Goal: Task Accomplishment & Management: Use online tool/utility

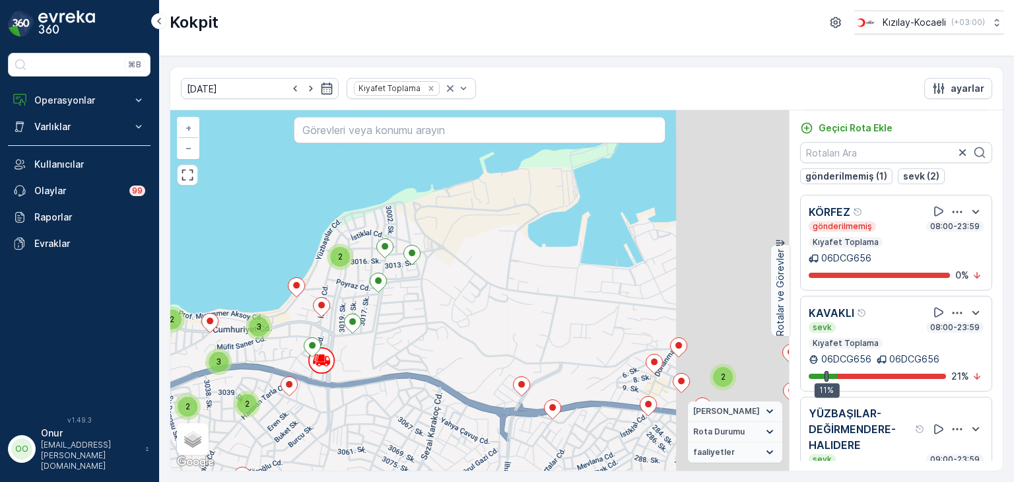
drag, startPoint x: 576, startPoint y: 370, endPoint x: 393, endPoint y: 342, distance: 185.0
click at [393, 342] on div "2 2 3 2 2 3 2 2 2 3 3 2 2 2 3 + − Uydu Yol haritası Arazi Karışık Leaflet Klavy…" at bounding box center [479, 290] width 618 height 360
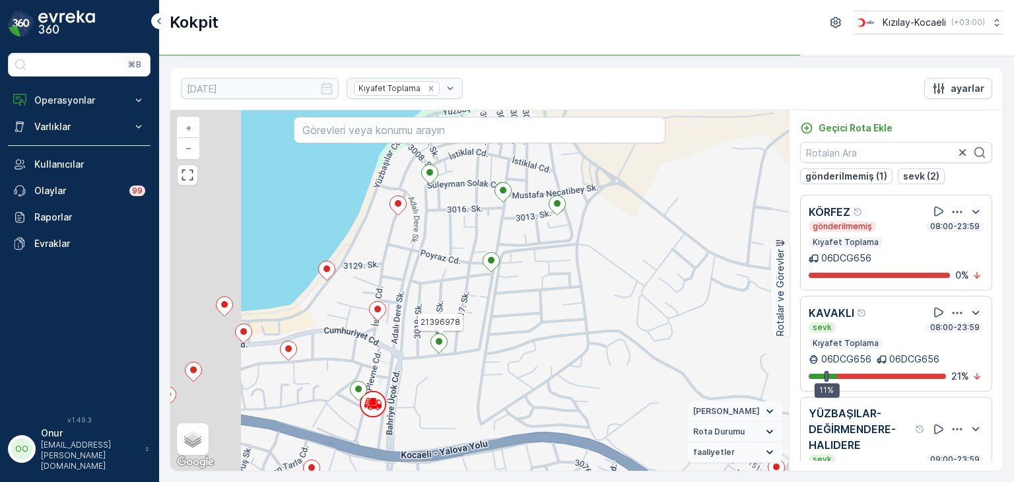
drag, startPoint x: 389, startPoint y: 319, endPoint x: 516, endPoint y: 331, distance: 127.3
click at [516, 331] on div "2 21396978 + − Uydu Yol haritası Arazi Karışık Leaflet Klavye kısayolları Harit…" at bounding box center [479, 290] width 618 height 360
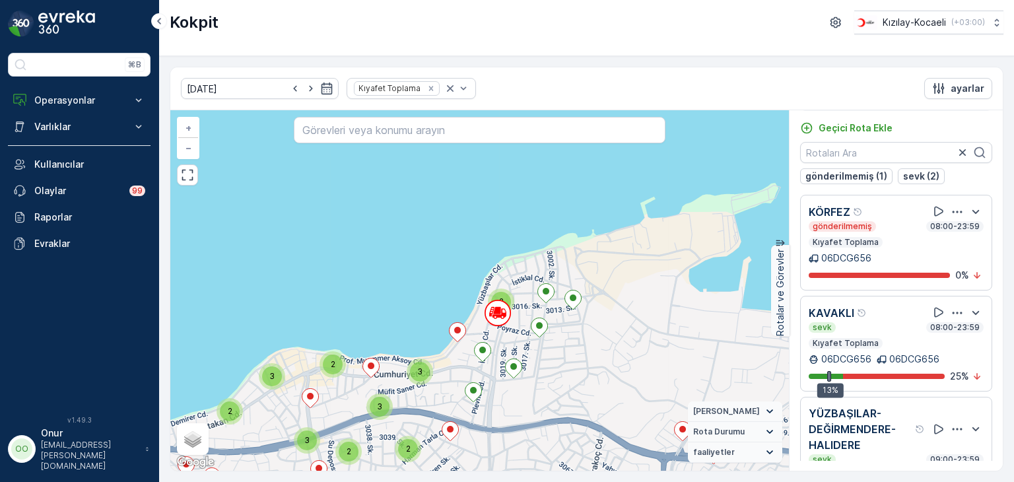
scroll to position [63, 0]
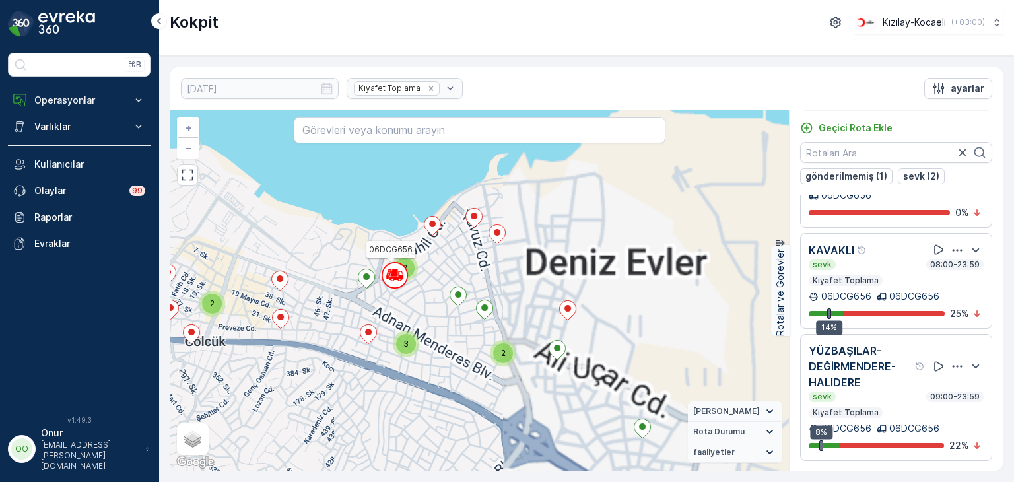
drag, startPoint x: 648, startPoint y: 331, endPoint x: 476, endPoint y: 296, distance: 175.8
click at [476, 296] on div "2 2 3 2 2 3 2 2 2 3 3 2 2 2 3 06DCG656 + − Uydu Yol haritası Arazi Karışık Leaf…" at bounding box center [479, 290] width 618 height 360
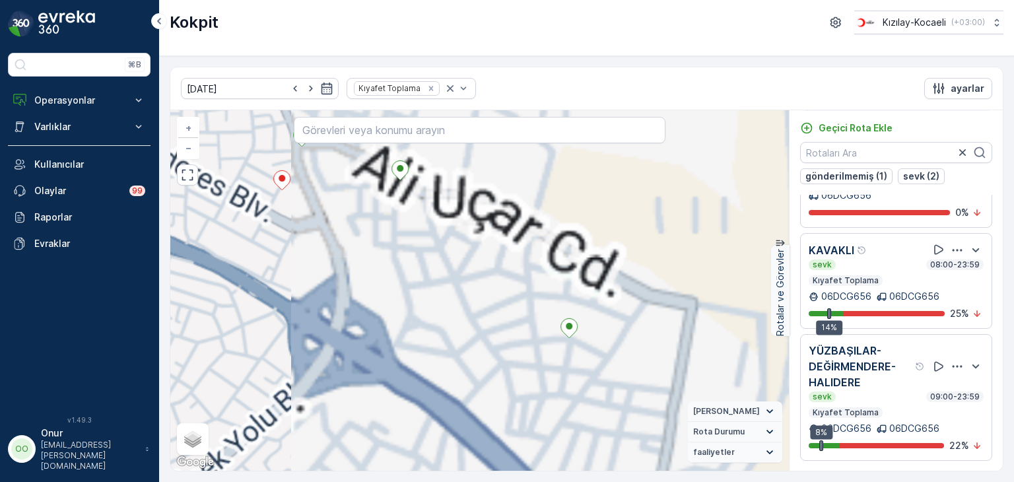
drag, startPoint x: 531, startPoint y: 334, endPoint x: 470, endPoint y: 233, distance: 117.8
click at [470, 233] on div "2 06DCG656 + − Uydu Yol haritası Arazi Karışık Leaflet Klavye kısayolları Harit…" at bounding box center [479, 290] width 618 height 360
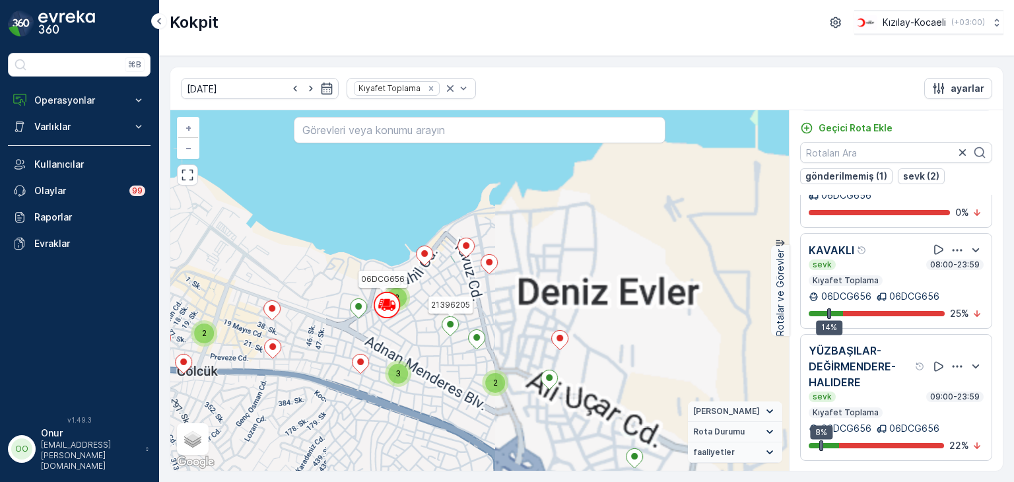
drag, startPoint x: 391, startPoint y: 240, endPoint x: 465, endPoint y: 341, distance: 125.0
click at [459, 335] on icon at bounding box center [450, 325] width 16 height 19
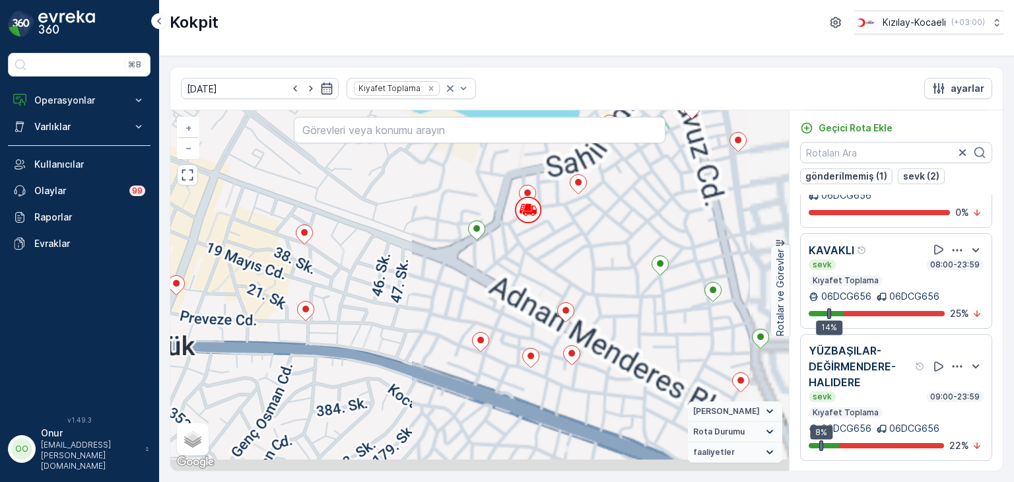
drag, startPoint x: 399, startPoint y: 362, endPoint x: 523, endPoint y: 262, distance: 159.6
click at [523, 262] on div "2 + − Uydu Yol haritası Arazi Karışık Leaflet Klavye kısayolları Harita Veriler…" at bounding box center [479, 290] width 618 height 360
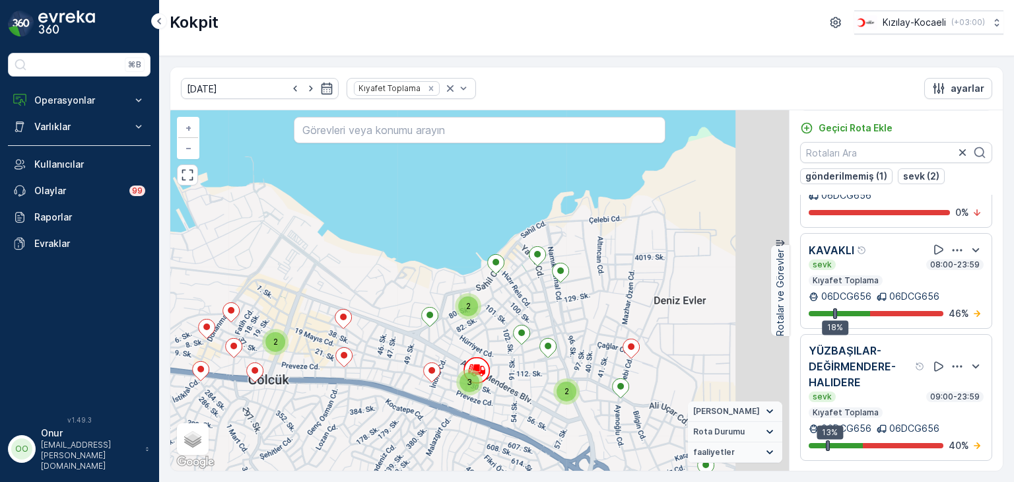
drag, startPoint x: 639, startPoint y: 312, endPoint x: 471, endPoint y: 323, distance: 168.0
click at [487, 322] on div "2 2 3 2 2 3 2 2 2 3 3 2 2 2 3 + − Uydu Yol haritası Arazi Karışık Leaflet Klavy…" at bounding box center [479, 290] width 618 height 360
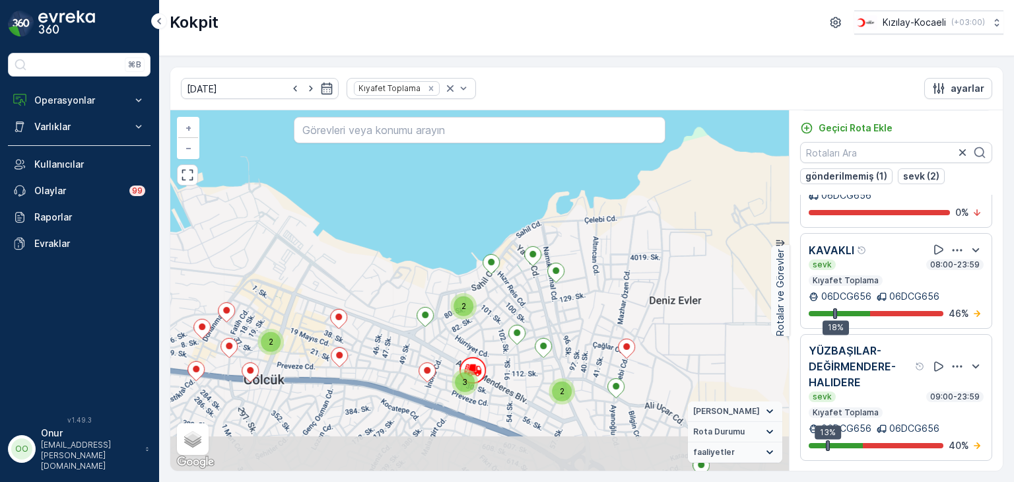
drag, startPoint x: 575, startPoint y: 378, endPoint x: 568, endPoint y: 315, distance: 63.1
click at [568, 315] on div "2 2 3 2 2 3 2 2 2 3 3 2 2 2 3 + − Uydu Yol haritası Arazi Karışık Leaflet Klavy…" at bounding box center [479, 290] width 618 height 360
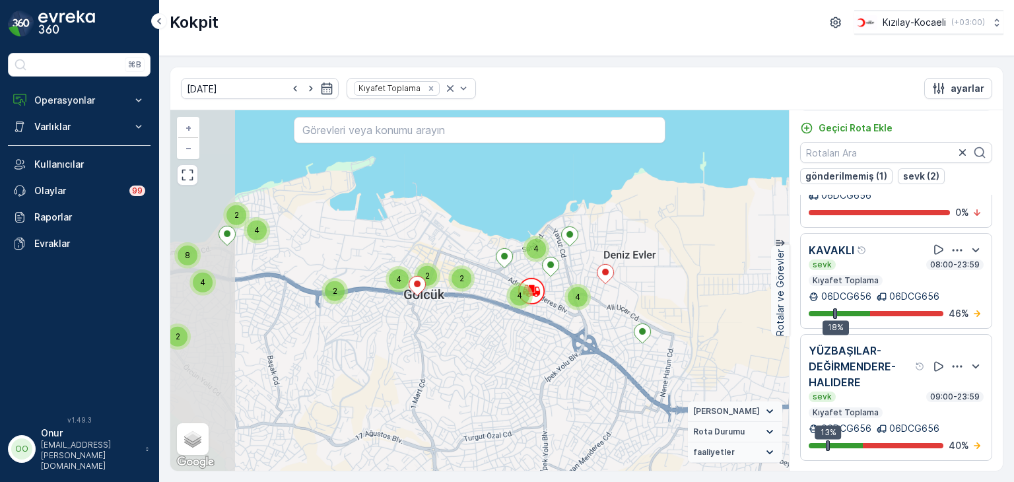
drag, startPoint x: 306, startPoint y: 262, endPoint x: 438, endPoint y: 275, distance: 132.6
click at [438, 275] on div "2" at bounding box center [427, 276] width 26 height 26
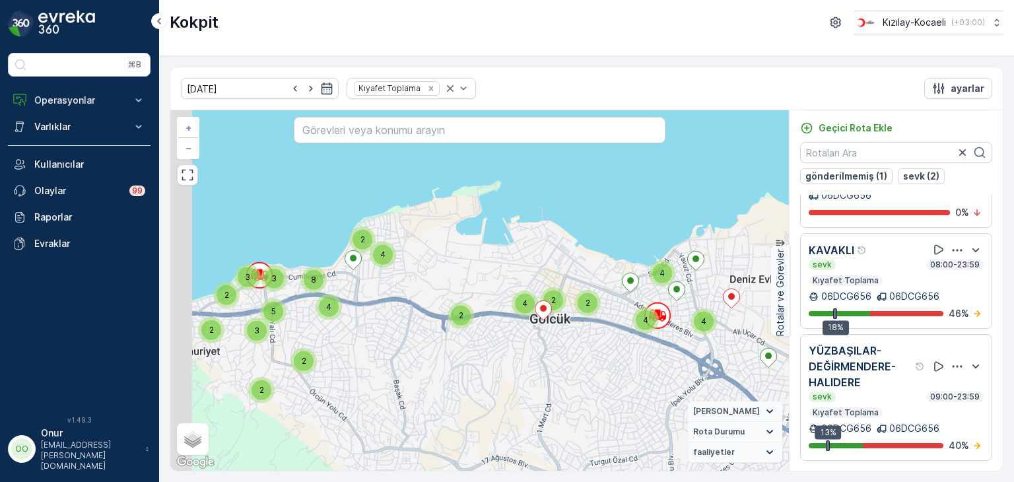
drag, startPoint x: 231, startPoint y: 273, endPoint x: 447, endPoint y: 312, distance: 219.9
click at [447, 312] on div "2 2 2 2 2 2 3 2 4 2 5 3 2 2 3 4 8 2 4 4 4 2 2 4 + − Uydu Yol haritası Arazi Kar…" at bounding box center [479, 290] width 618 height 360
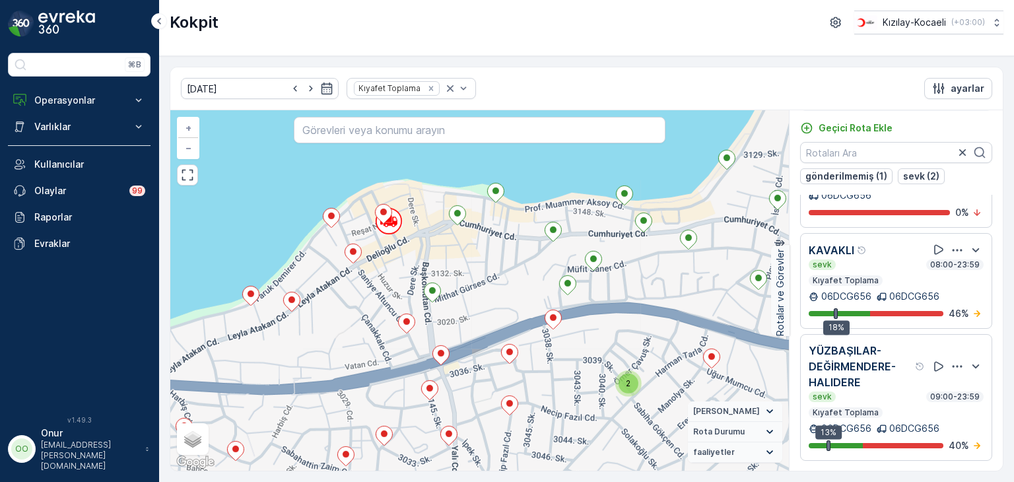
drag, startPoint x: 341, startPoint y: 296, endPoint x: 444, endPoint y: 280, distance: 103.4
click at [444, 280] on div "2 + − Uydu Yol haritası Arazi Karışık Leaflet Klavye kısayolları Harita Veriler…" at bounding box center [479, 290] width 618 height 360
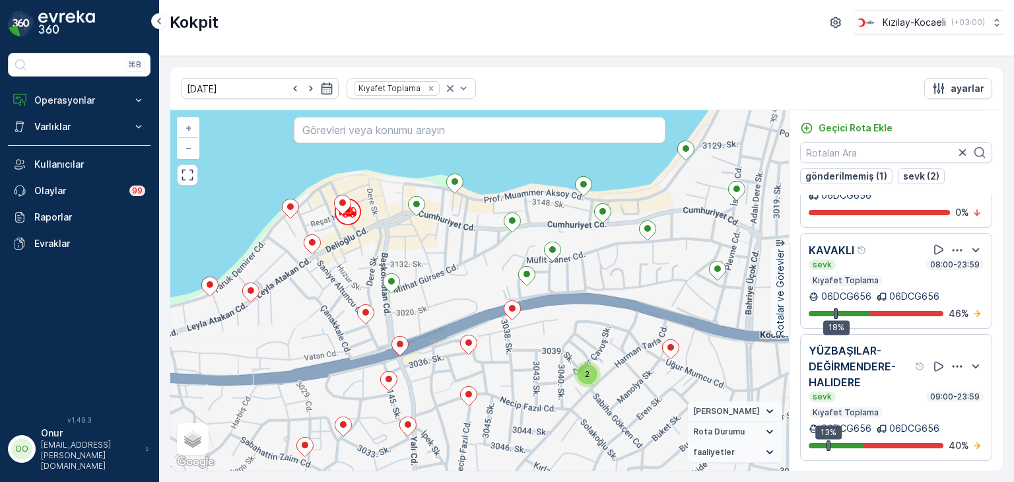
drag, startPoint x: 622, startPoint y: 267, endPoint x: 574, endPoint y: 259, distance: 48.2
click at [574, 259] on div "2 + − Uydu Yol haritası Arazi Karışık Leaflet Klavye kısayolları Harita Veriler…" at bounding box center [479, 290] width 618 height 360
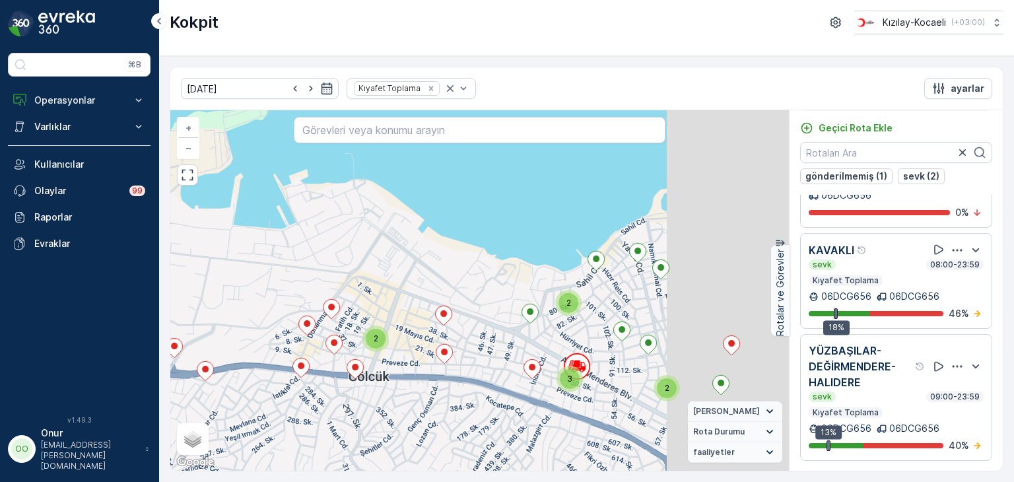
drag, startPoint x: 579, startPoint y: 214, endPoint x: 341, endPoint y: 253, distance: 242.2
click at [341, 253] on div "2 2 3 2 2 3 2 2 2 3 3 2 2 2 3 + − Uydu Yol haritası Arazi Karışık Leaflet Klavy…" at bounding box center [479, 290] width 618 height 360
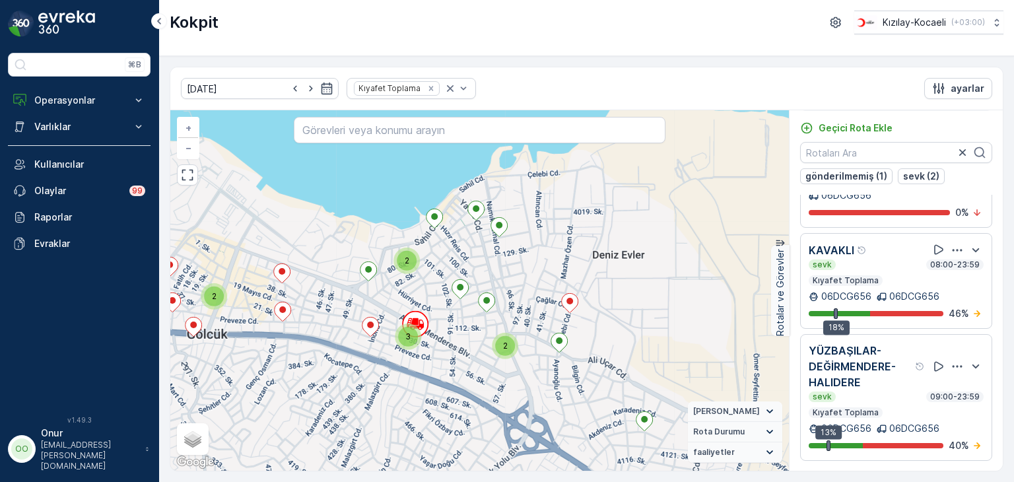
drag, startPoint x: 690, startPoint y: 370, endPoint x: 546, endPoint y: 341, distance: 146.0
click at [546, 341] on div "2 2 3 2 2 3 2 2 2 3 3 2 2 2 3 + − Uydu Yol haritası Arazi Karışık Leaflet Klavy…" at bounding box center [479, 290] width 618 height 360
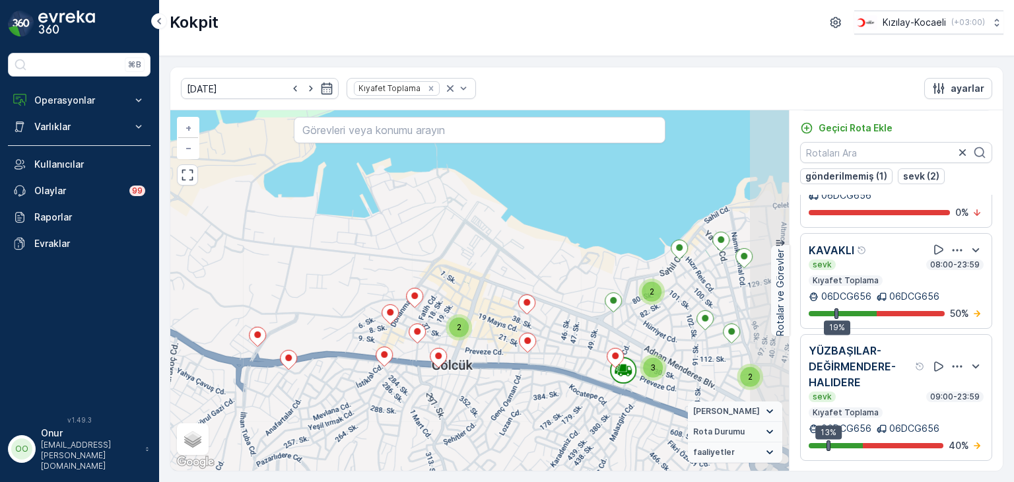
drag, startPoint x: 612, startPoint y: 378, endPoint x: 551, endPoint y: 368, distance: 62.3
click at [551, 368] on div "2 2 3 2 2 3 2 2 2 3 3 2 2 2 3 + − Uydu Yol haritası Arazi Karışık Leaflet Klavy…" at bounding box center [479, 290] width 618 height 360
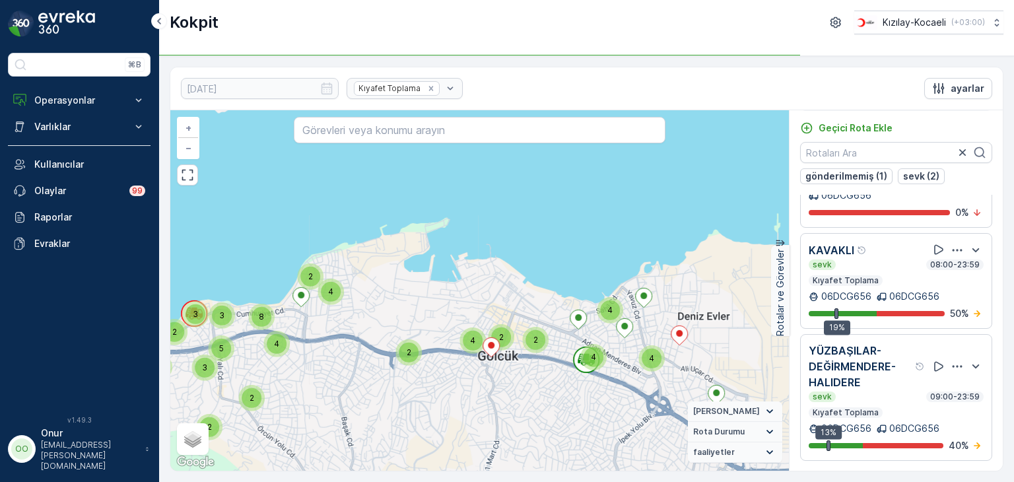
drag, startPoint x: 373, startPoint y: 318, endPoint x: 565, endPoint y: 318, distance: 192.1
click at [565, 318] on div "2 2 2 2 2 2 3 2 4 2 5 3 2 2 3 4 8 2 4 4 4 2 2 4 + − Uydu Yol haritası Arazi Kar…" at bounding box center [479, 290] width 618 height 360
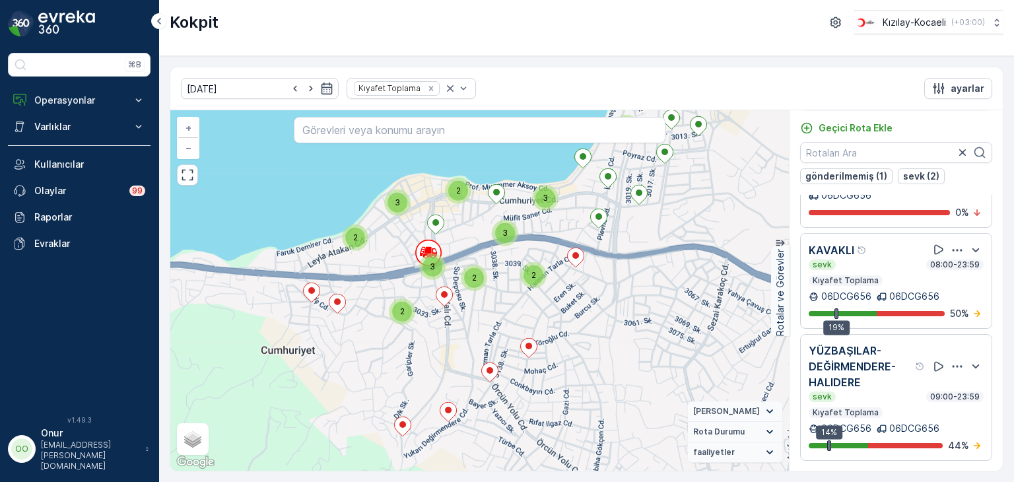
drag, startPoint x: 319, startPoint y: 338, endPoint x: 391, endPoint y: 238, distance: 123.4
click at [391, 238] on div "2 2 3 2 2 3 2 2 2 3 3 2 2 2 3 + − Uydu Yol haritası Arazi Karışık Leaflet Klavy…" at bounding box center [479, 290] width 618 height 360
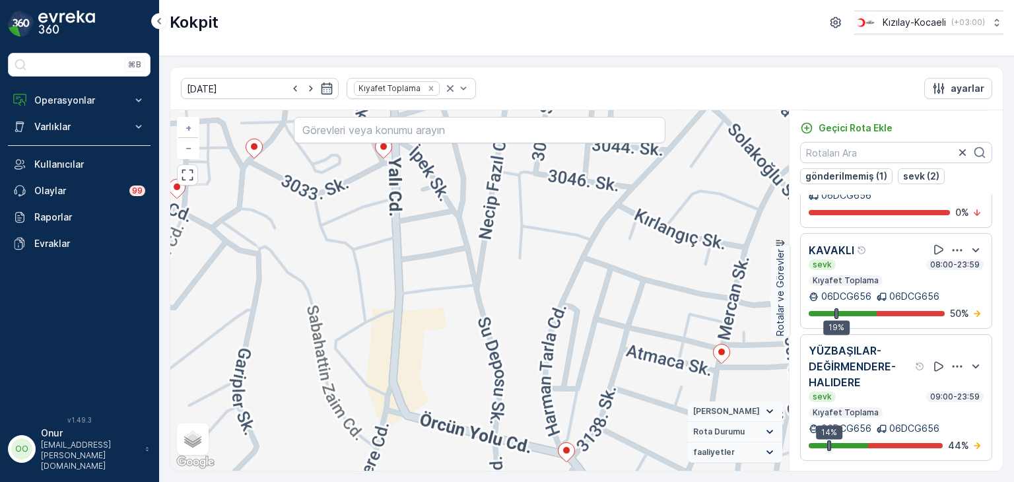
drag, startPoint x: 423, startPoint y: 290, endPoint x: 356, endPoint y: 399, distance: 128.2
click at [356, 399] on div "+ − Uydu Yol haritası Arazi Karışık Leaflet Klavye kısayolları Harita Verileri …" at bounding box center [479, 290] width 618 height 360
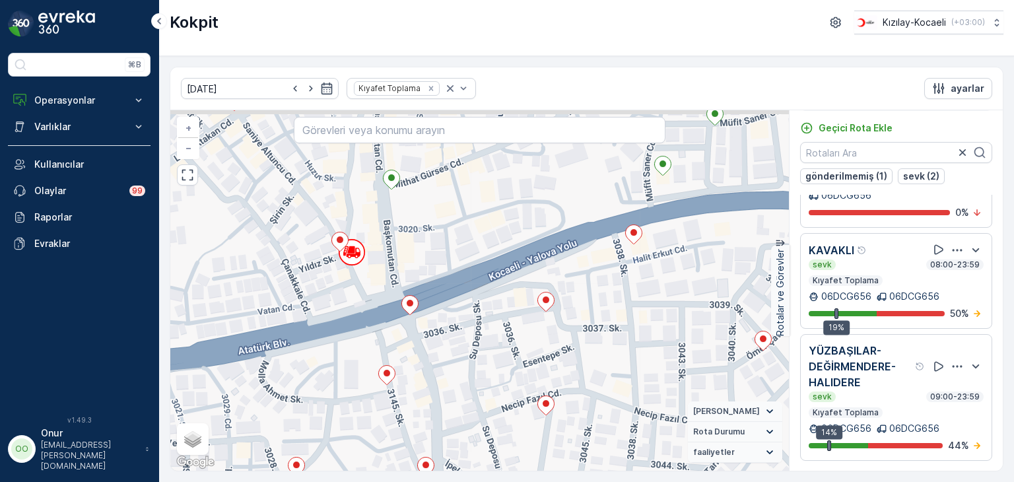
drag, startPoint x: 306, startPoint y: 263, endPoint x: 422, endPoint y: 399, distance: 178.9
click at [422, 399] on div "+ − Uydu Yol haritası Arazi Karışık Leaflet Klavye kısayolları Harita Verileri …" at bounding box center [479, 290] width 618 height 360
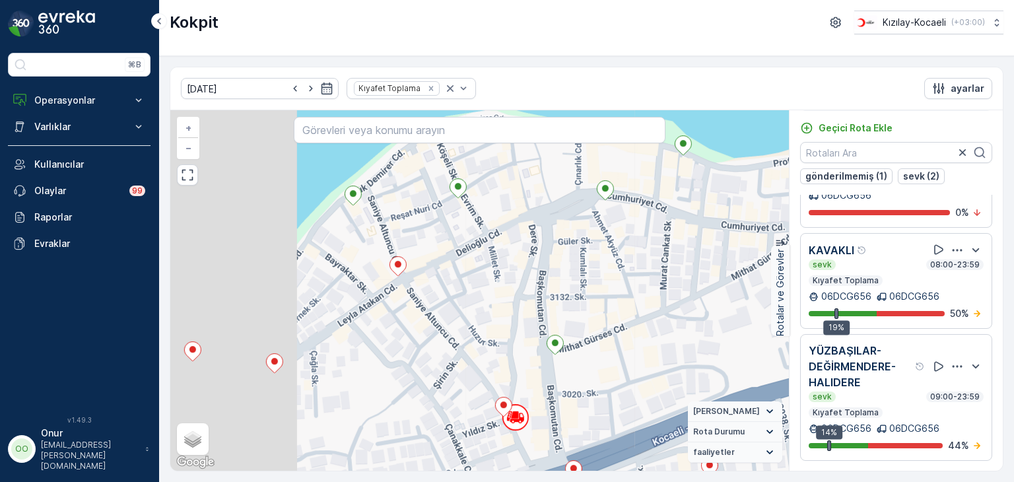
drag, startPoint x: 345, startPoint y: 314, endPoint x: 485, endPoint y: 448, distance: 193.7
click at [485, 448] on div "+ − Uydu Yol haritası Arazi Karışık Leaflet Klavye kısayolları Harita Verileri …" at bounding box center [479, 290] width 618 height 360
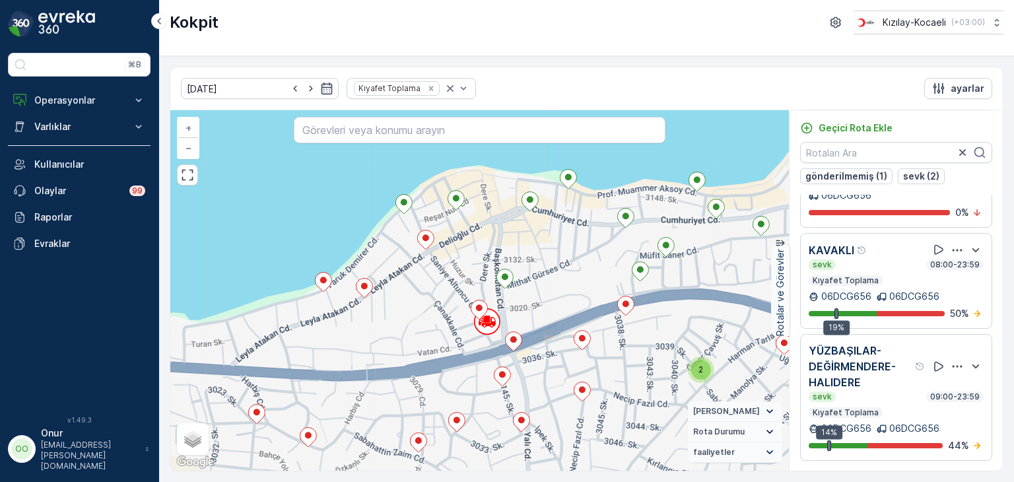
drag, startPoint x: 439, startPoint y: 399, endPoint x: 444, endPoint y: 306, distance: 93.2
click at [444, 306] on div "2 + − Uydu Yol haritası Arazi Karışık Leaflet Klavye kısayolları Harita Veriler…" at bounding box center [479, 290] width 618 height 360
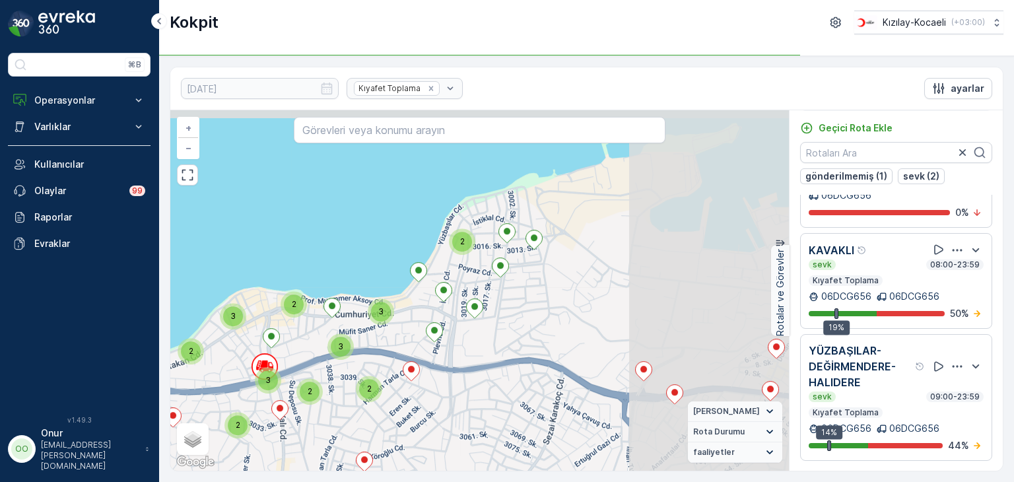
drag, startPoint x: 627, startPoint y: 257, endPoint x: 308, endPoint y: 344, distance: 330.9
click at [331, 344] on div "3" at bounding box center [341, 347] width 20 height 20
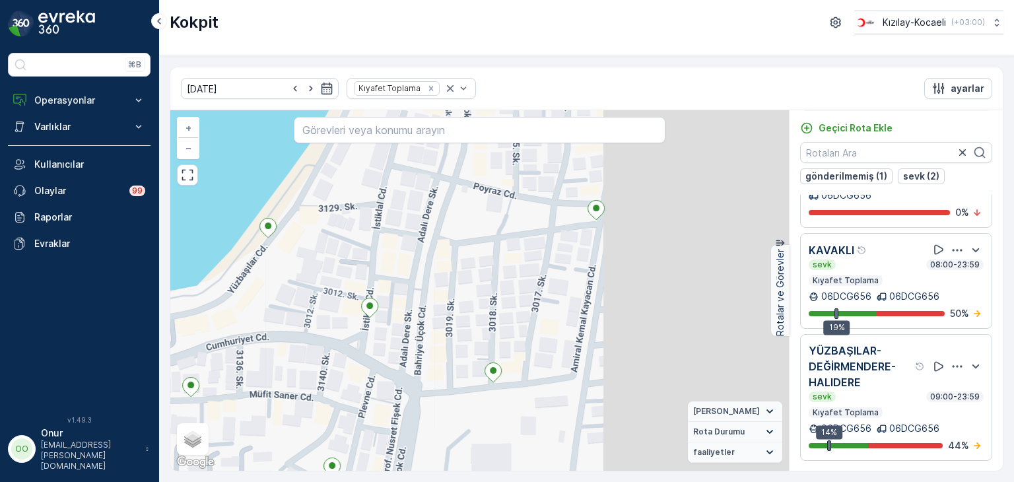
drag, startPoint x: 636, startPoint y: 282, endPoint x: 362, endPoint y: 344, distance: 280.8
click at [362, 344] on div "06DCG656 + − Uydu Yol haritası Arazi Karışık Leaflet Klavye kısayolları Harita …" at bounding box center [479, 290] width 618 height 360
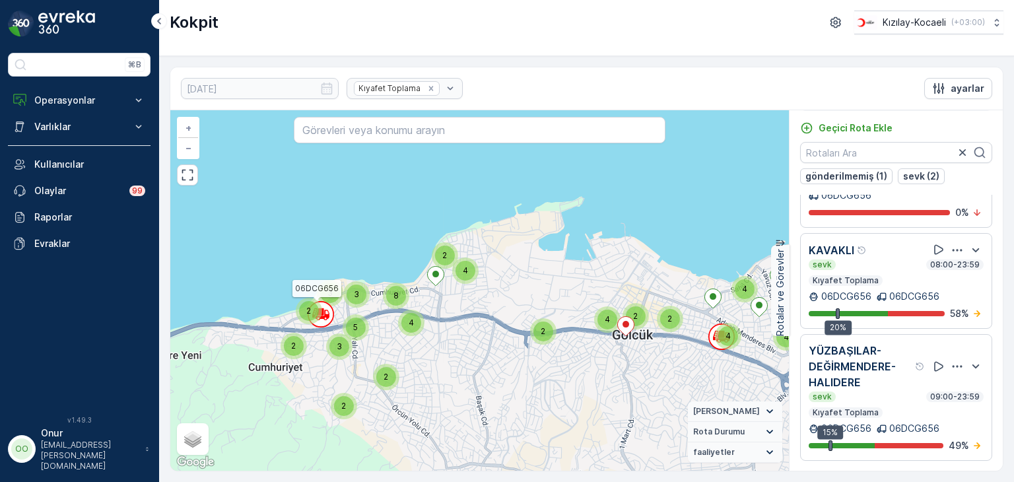
drag, startPoint x: 301, startPoint y: 304, endPoint x: 447, endPoint y: 304, distance: 145.9
click at [409, 304] on div "8" at bounding box center [396, 295] width 26 height 26
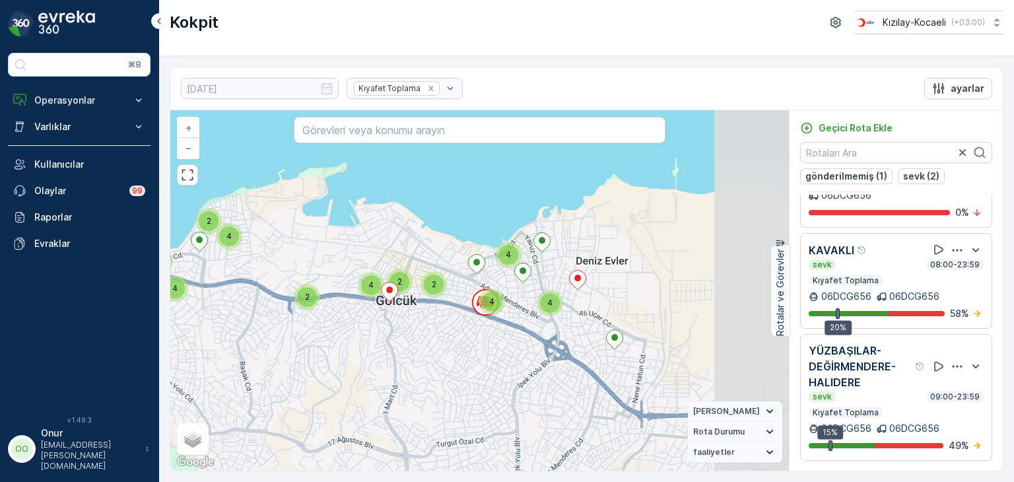
drag, startPoint x: 597, startPoint y: 307, endPoint x: 306, endPoint y: 273, distance: 292.3
click at [306, 273] on div "2 2 2 2 2 2 3 2 4 2 5 3 2 2 3 4 8 2 4 4 4 2 2 4 06DCG656 + − Uydu Yol haritası …" at bounding box center [479, 290] width 618 height 360
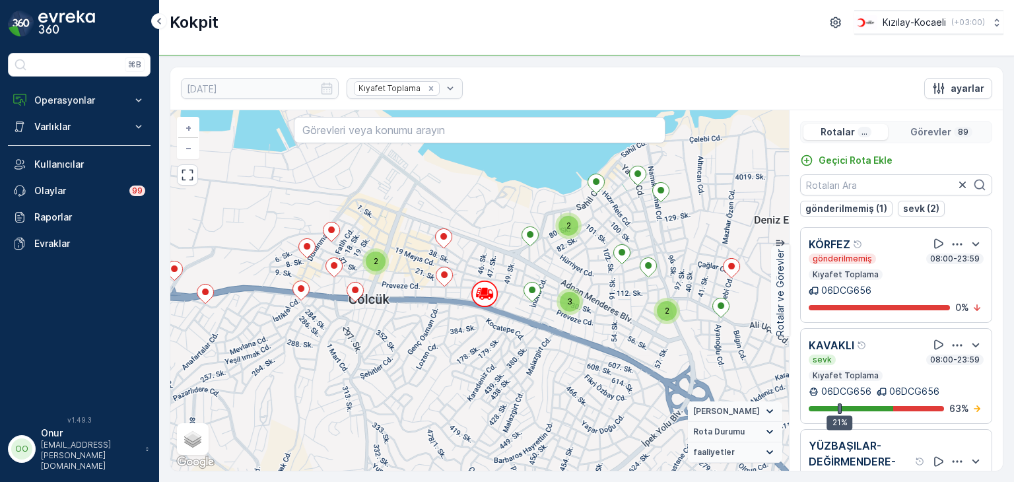
scroll to position [63, 0]
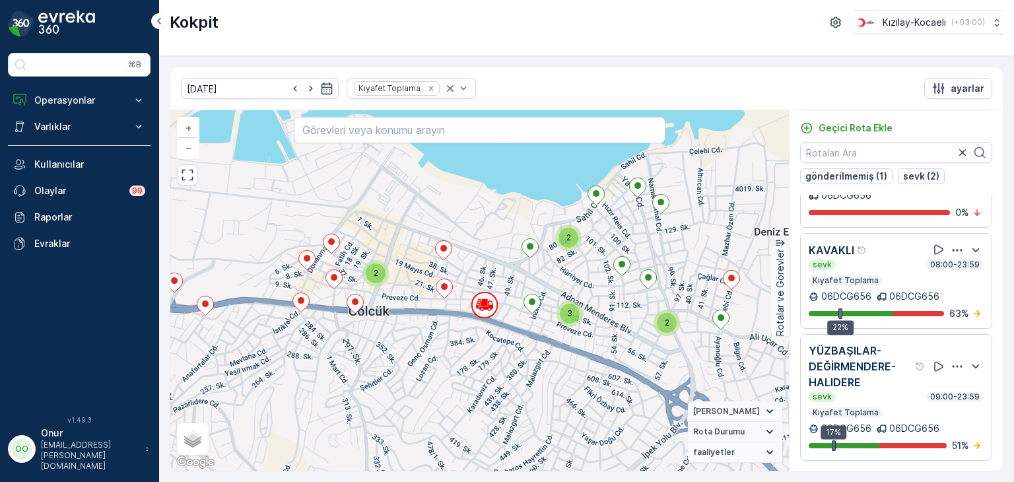
drag, startPoint x: 314, startPoint y: 307, endPoint x: 436, endPoint y: 313, distance: 121.6
click at [436, 313] on div "2 2 3 2 2 3 2 2 2 3 3 2 2 2 3 + − Uydu Yol haritası Arazi Karışık Leaflet Klavy…" at bounding box center [479, 290] width 618 height 360
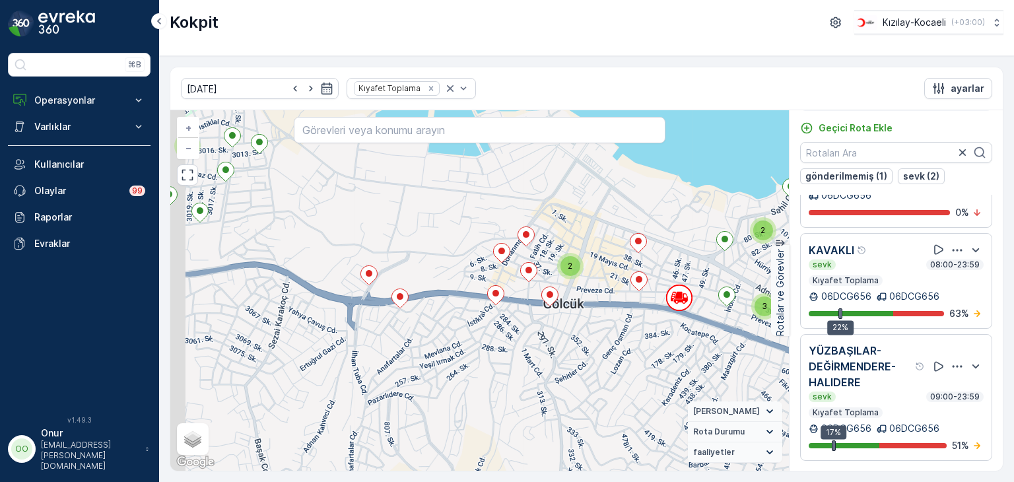
drag, startPoint x: 282, startPoint y: 323, endPoint x: 510, endPoint y: 307, distance: 228.2
click at [510, 307] on div "2 2 3 2 2 3 2 2 2 3 3 2 2 2 3 + − Uydu Yol haritası Arazi Karışık Leaflet Klavy…" at bounding box center [479, 290] width 618 height 360
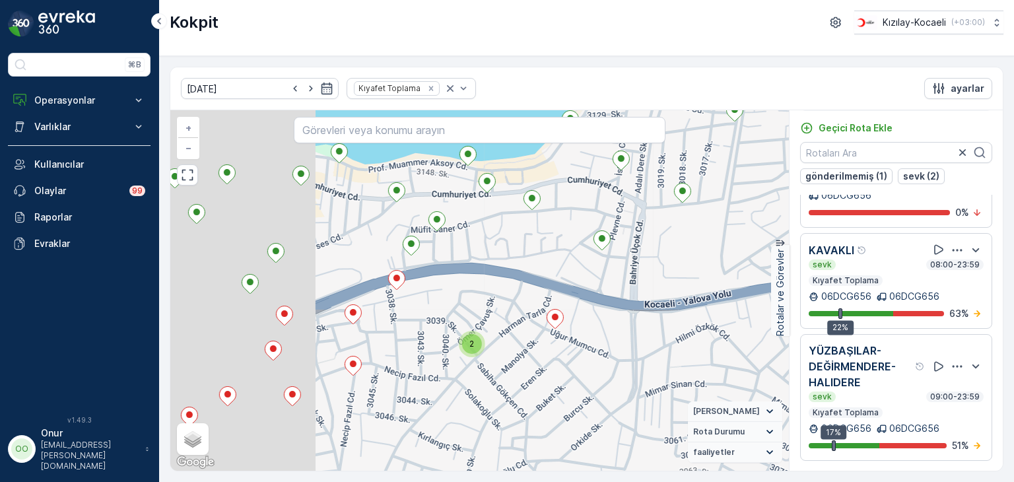
drag, startPoint x: 304, startPoint y: 279, endPoint x: 575, endPoint y: 238, distance: 275.0
click at [575, 238] on div "2 + − Uydu Yol haritası Arazi Karışık Leaflet Klavye kısayolları Harita Veriler…" at bounding box center [479, 290] width 618 height 360
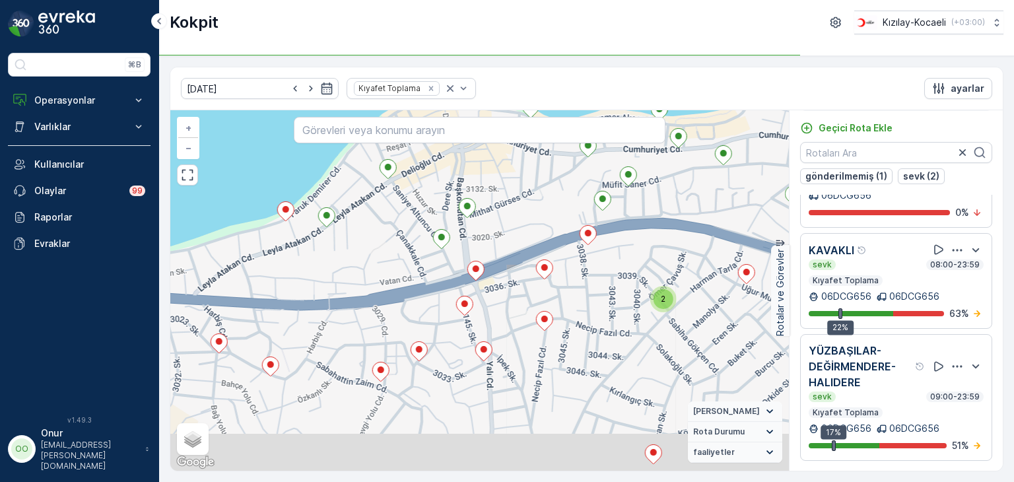
drag, startPoint x: 364, startPoint y: 265, endPoint x: 512, endPoint y: 222, distance: 153.9
click at [512, 222] on div "2 + − Uydu Yol haritası Arazi Karışık Leaflet Klavye kısayolları Harita Veriler…" at bounding box center [479, 290] width 618 height 360
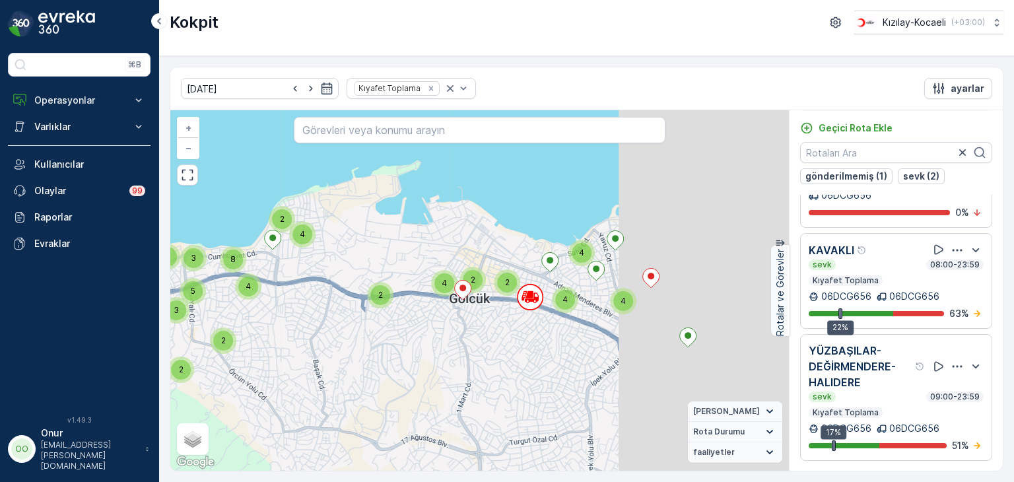
drag, startPoint x: 663, startPoint y: 307, endPoint x: 246, endPoint y: 335, distance: 418.7
click at [244, 336] on div "2 2 2 2 2 2 3 2 4 2 5 3 2 2 3 4 8 2 4 4 4 2 2 4 + − Uydu Yol haritası Arazi Kar…" at bounding box center [479, 290] width 618 height 360
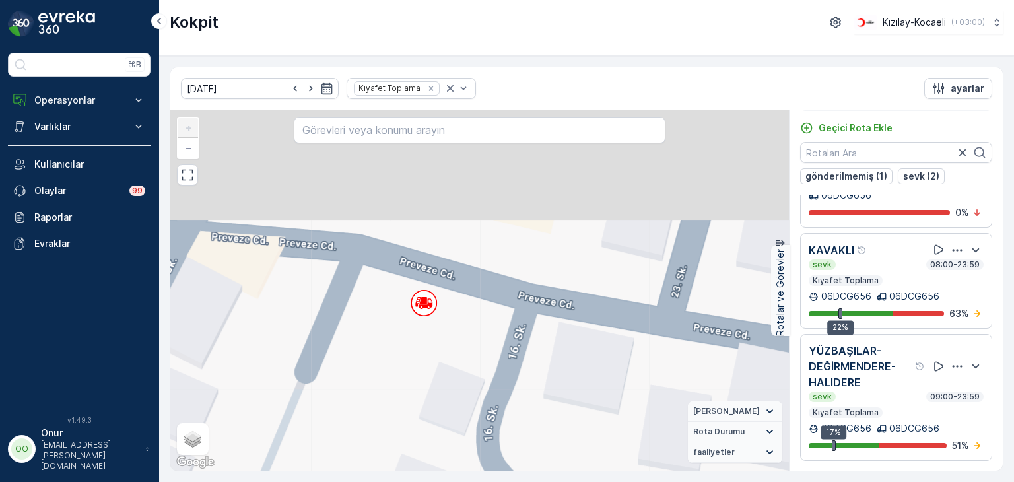
drag, startPoint x: 354, startPoint y: 222, endPoint x: 423, endPoint y: 315, distance: 116.6
click at [419, 341] on div "+ − Uydu Yol haritası Arazi Karışık Leaflet Klavye kısayolları Harita Verileri …" at bounding box center [479, 290] width 618 height 360
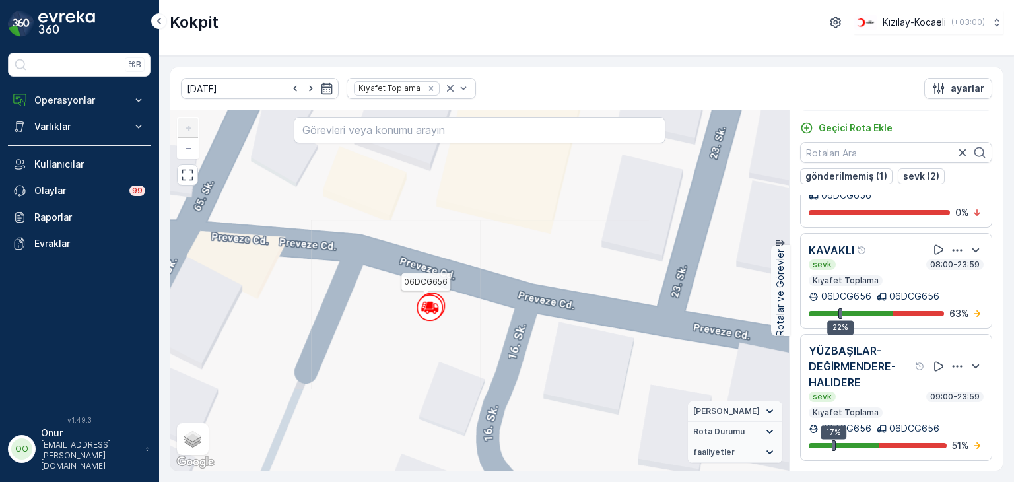
click at [430, 304] on icon at bounding box center [429, 305] width 7 height 6
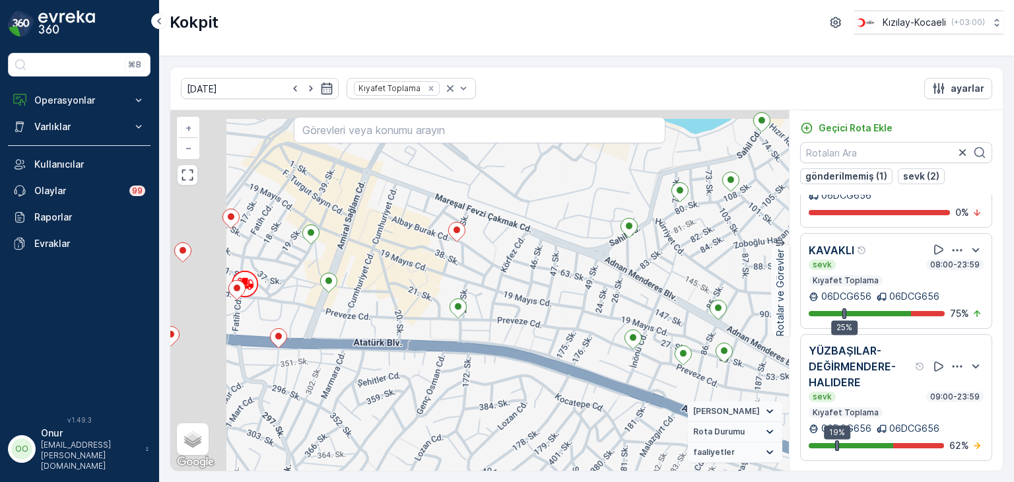
drag, startPoint x: 416, startPoint y: 293, endPoint x: 595, endPoint y: 313, distance: 179.3
click at [595, 313] on div "2 06DCG656 + − Uydu Yol haritası Arazi Karışık Leaflet Klavye kısayolları Harit…" at bounding box center [479, 290] width 618 height 360
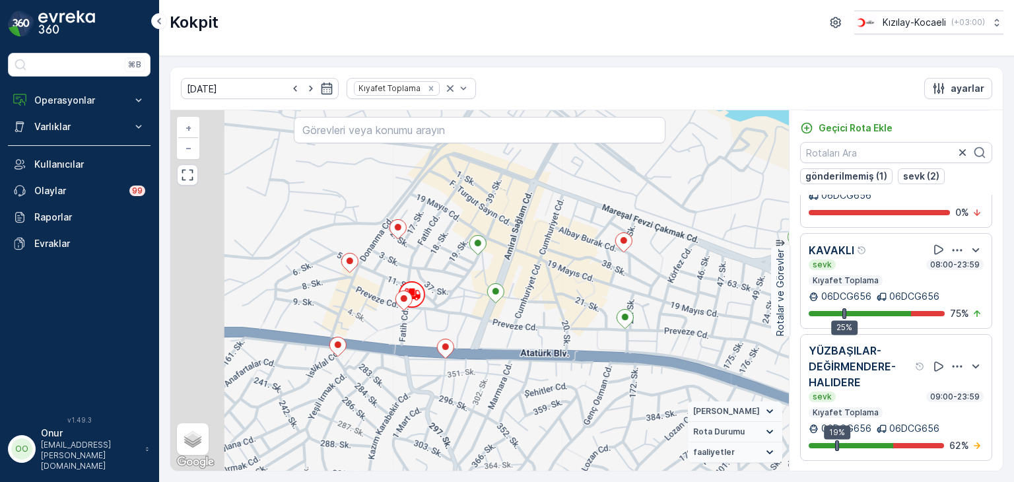
drag, startPoint x: 425, startPoint y: 288, endPoint x: 478, endPoint y: 292, distance: 52.9
click at [478, 292] on div "2 06DCG656 + − Uydu Yol haritası Arazi Karışık Leaflet Klavye kısayolları Harit…" at bounding box center [479, 290] width 618 height 360
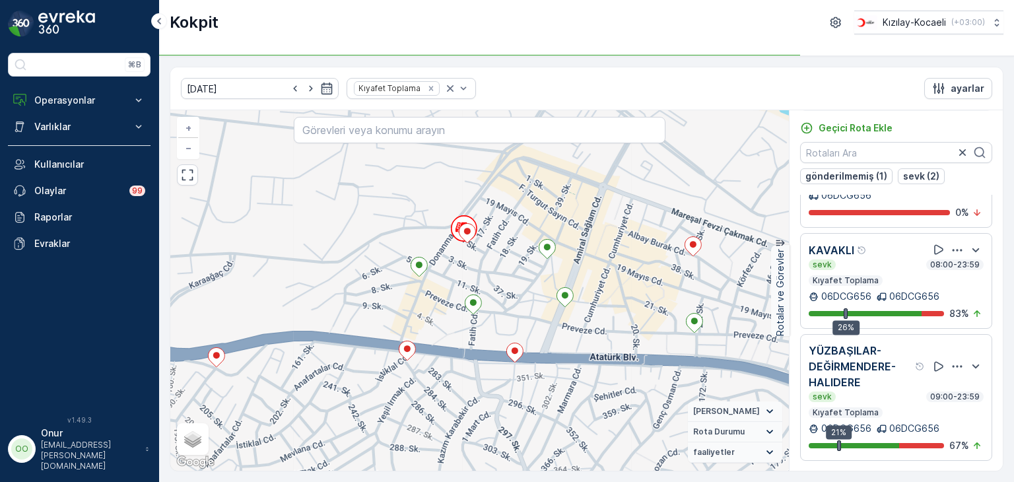
drag, startPoint x: 617, startPoint y: 273, endPoint x: 490, endPoint y: 288, distance: 127.7
click at [490, 288] on div "2 + − Uydu Yol haritası Arazi Karışık Leaflet Klavye kısayolları Harita Veriler…" at bounding box center [479, 290] width 618 height 360
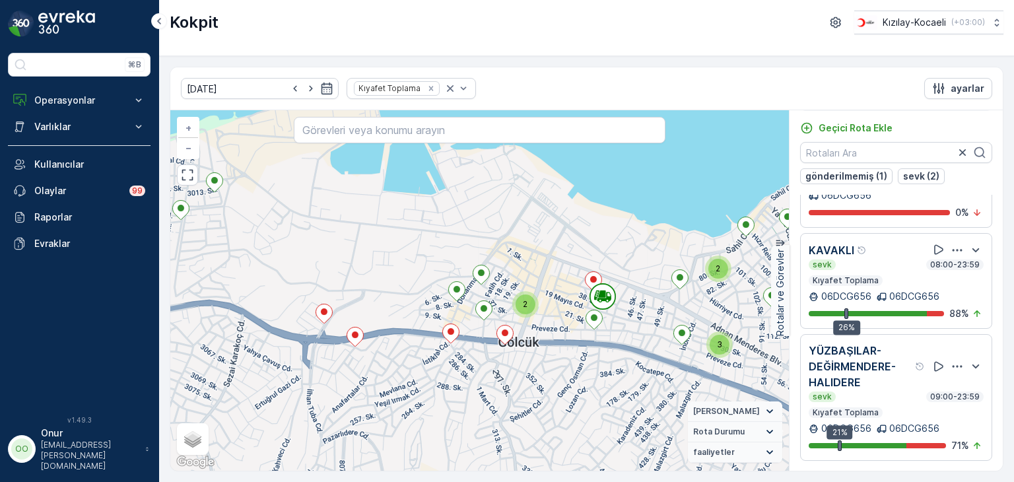
drag, startPoint x: 579, startPoint y: 315, endPoint x: 438, endPoint y: 302, distance: 141.1
click at [512, 302] on div "2" at bounding box center [525, 304] width 26 height 26
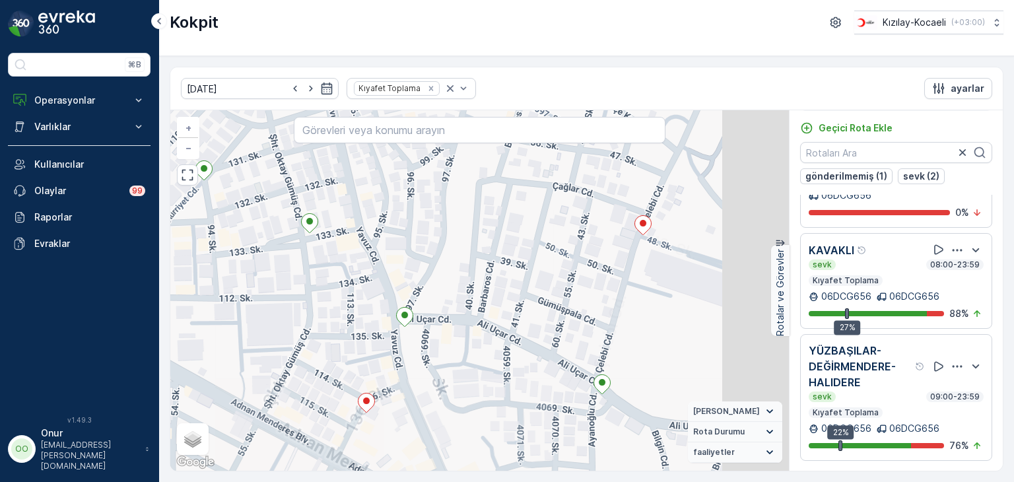
drag, startPoint x: 760, startPoint y: 374, endPoint x: 632, endPoint y: 299, distance: 149.1
click at [632, 301] on div "+ − Uydu Yol haritası Arazi Karışık Leaflet Klavye kısayolları Harita Verileri …" at bounding box center [479, 290] width 618 height 360
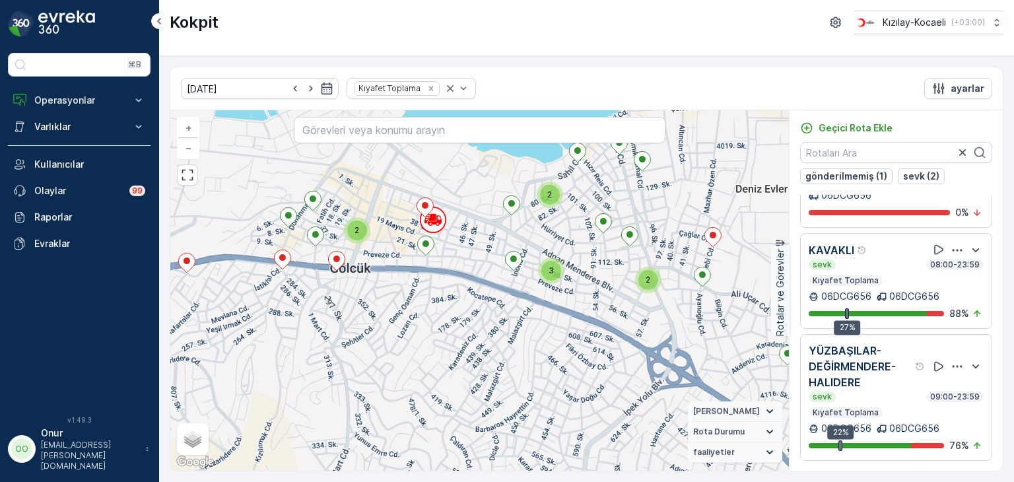
drag, startPoint x: 356, startPoint y: 286, endPoint x: 485, endPoint y: 261, distance: 131.1
click at [485, 261] on div "2 2 3 2 2 3 2 2 2 3 3 2 2 2 3 + − Uydu Yol haritası Arazi Karışık Leaflet Klavy…" at bounding box center [479, 290] width 618 height 360
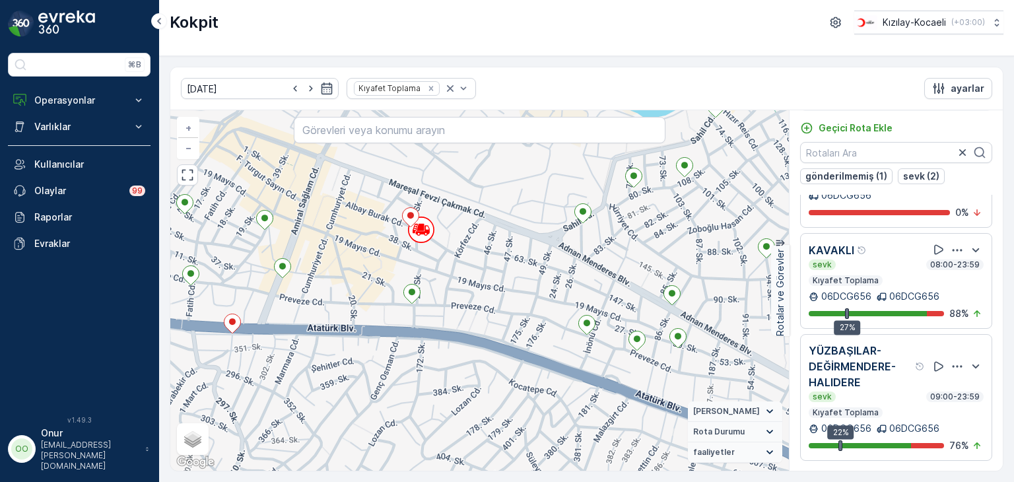
drag, startPoint x: 537, startPoint y: 302, endPoint x: 428, endPoint y: 370, distance: 128.4
click at [428, 372] on div "2 + − Uydu Yol haritası Arazi Karışık Leaflet Klavye kısayolları Harita Veriler…" at bounding box center [479, 290] width 618 height 360
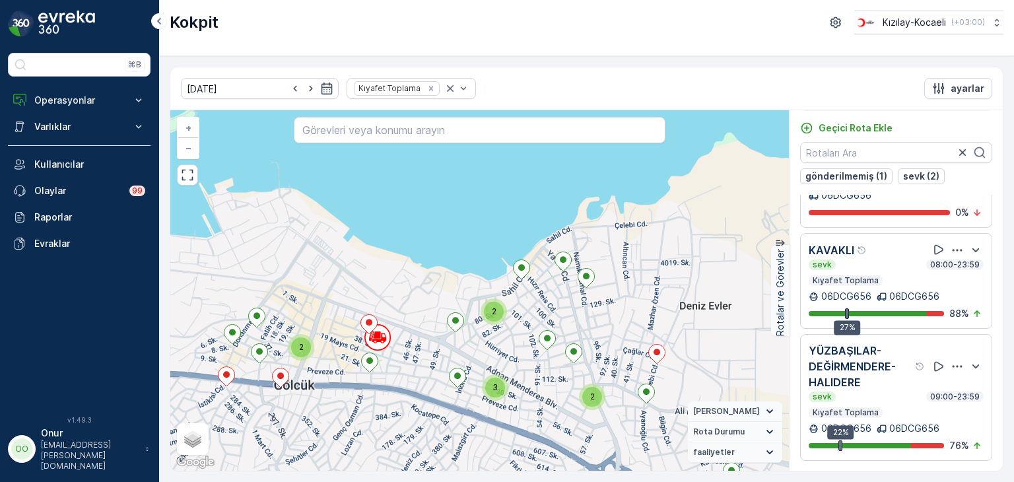
drag, startPoint x: 430, startPoint y: 312, endPoint x: 407, endPoint y: 354, distance: 48.7
click at [407, 354] on div "2 2 3 2 2 3 2 2 2 3 3 2 2 2 3 + − Uydu Yol haritası Arazi Karışık Leaflet Klavy…" at bounding box center [479, 290] width 618 height 360
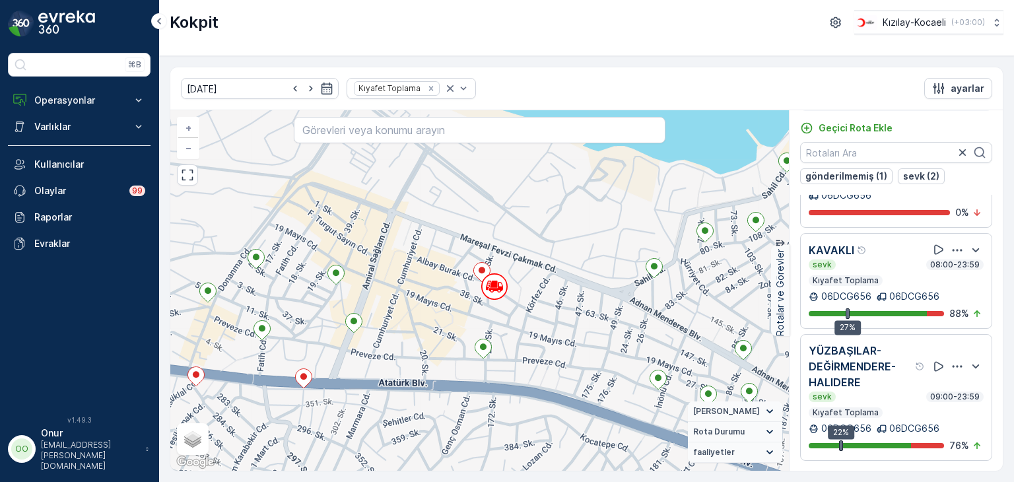
drag, startPoint x: 308, startPoint y: 331, endPoint x: 407, endPoint y: 309, distance: 102.0
click at [407, 309] on div "2 + − Uydu Yol haritası Arazi Karışık Leaflet Klavye kısayolları Harita Veriler…" at bounding box center [479, 290] width 618 height 360
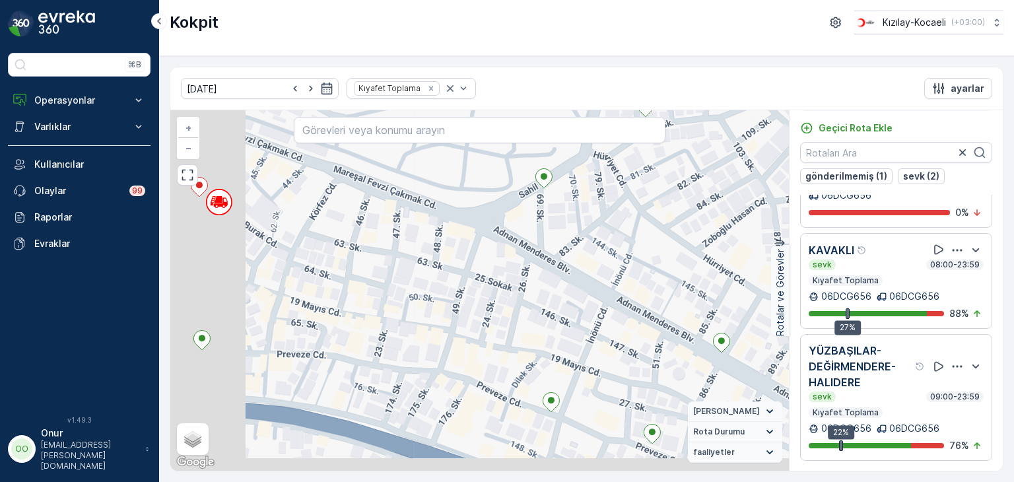
drag, startPoint x: 354, startPoint y: 286, endPoint x: 467, endPoint y: 266, distance: 115.2
click at [467, 266] on div "+ − Uydu Yol haritası Arazi Karışık Leaflet Klavye kısayolları Harita Verileri …" at bounding box center [479, 290] width 618 height 360
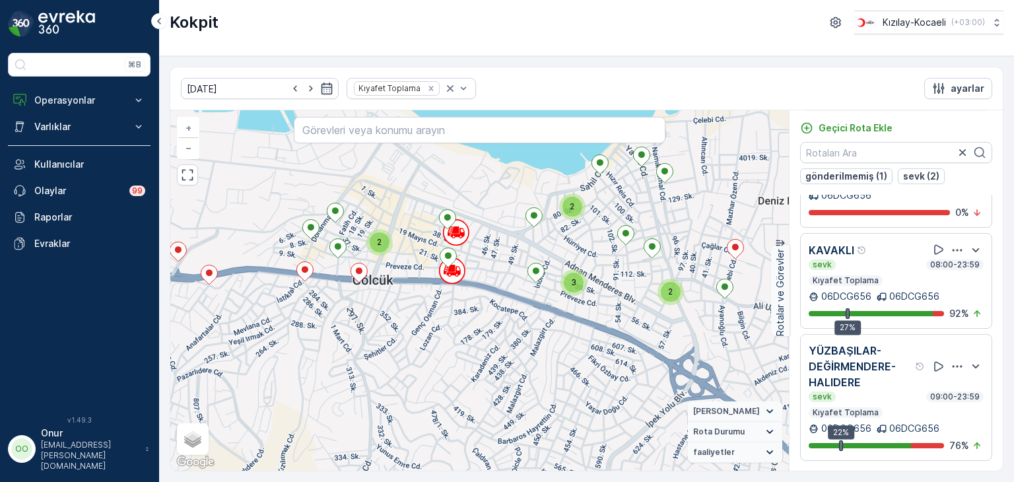
click at [950, 247] on icon "button" at bounding box center [956, 250] width 13 height 13
click at [938, 271] on span "Daha fazla ayrıntı görün" at bounding box center [940, 267] width 105 height 13
click at [950, 251] on icon "button" at bounding box center [956, 250] width 13 height 13
click at [942, 268] on span "Daha fazla ayrıntı görün" at bounding box center [940, 267] width 105 height 13
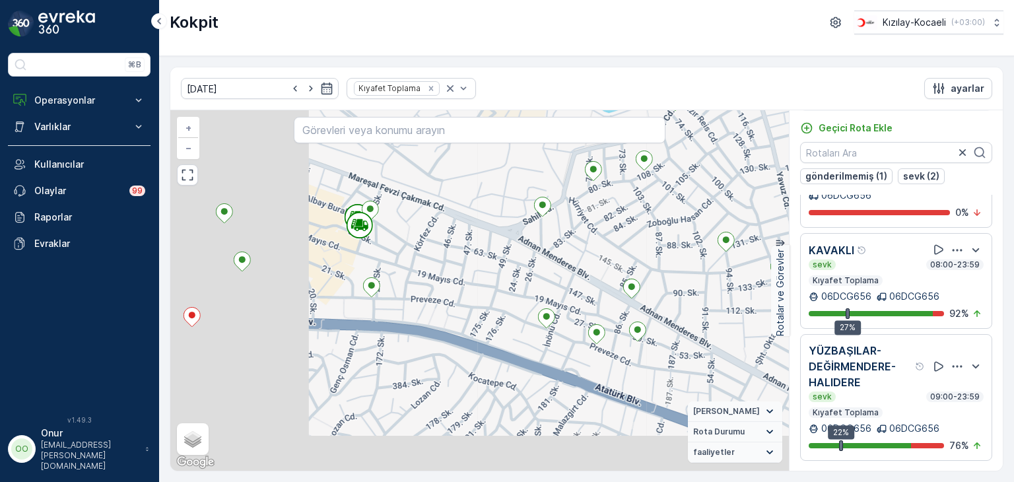
drag, startPoint x: 315, startPoint y: 262, endPoint x: 486, endPoint y: 200, distance: 181.2
click at [486, 200] on div "2 + − Uydu Yol haritası Arazi Karışık Leaflet Klavye kısayolları Harita Veriler…" at bounding box center [479, 290] width 618 height 360
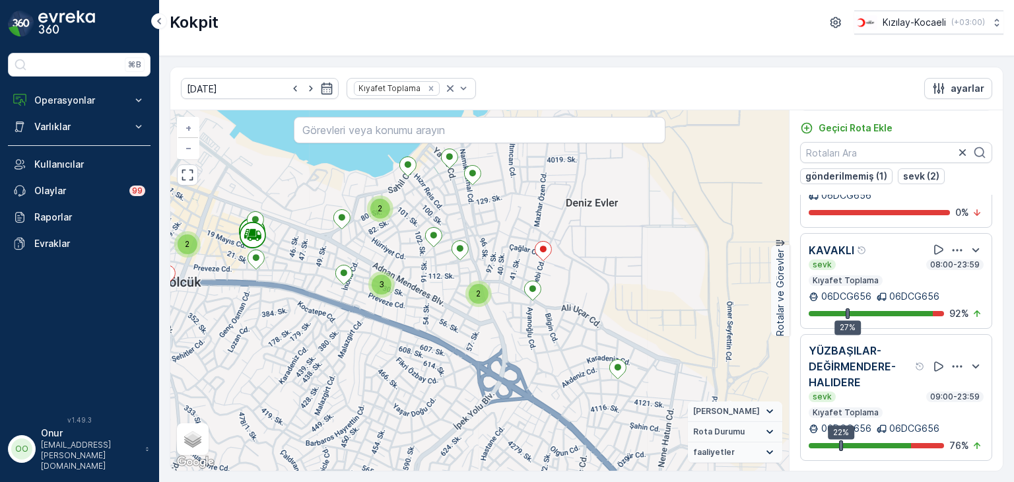
drag, startPoint x: 649, startPoint y: 233, endPoint x: 496, endPoint y: 258, distance: 154.5
click at [496, 258] on div "2 2 3 2 2 3 2 2 2 3 3 2 2 2 3 + − Uydu Yol haritası Arazi Karışık Leaflet Klavy…" at bounding box center [479, 290] width 618 height 360
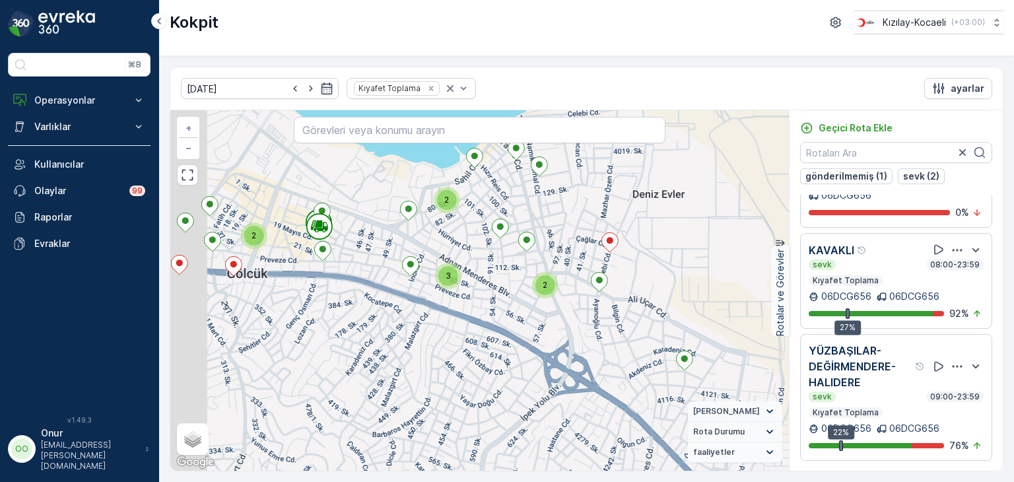
drag, startPoint x: 385, startPoint y: 266, endPoint x: 679, endPoint y: 251, distance: 294.1
click at [679, 251] on div "2 2 3 2 2 3 2 2 2 3 3 2 2 2 3 + − Uydu Yol haritası Arazi Karışık Leaflet Klavy…" at bounding box center [479, 290] width 618 height 360
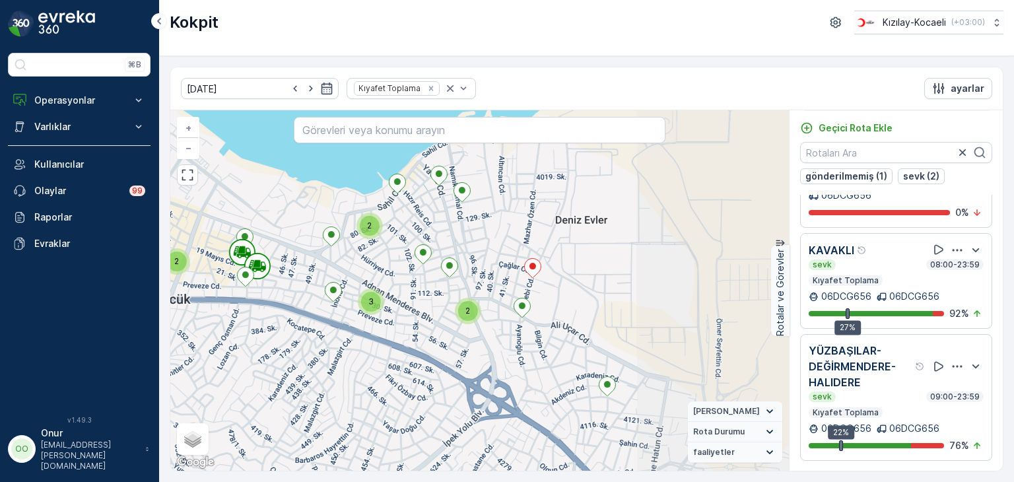
drag, startPoint x: 547, startPoint y: 325, endPoint x: 319, endPoint y: 349, distance: 228.9
click at [319, 349] on div "2 2 3 2 2 3 2 2 2 3 3 2 2 2 3 + − Uydu Yol haritası Arazi Karışık Leaflet Klavy…" at bounding box center [479, 290] width 618 height 360
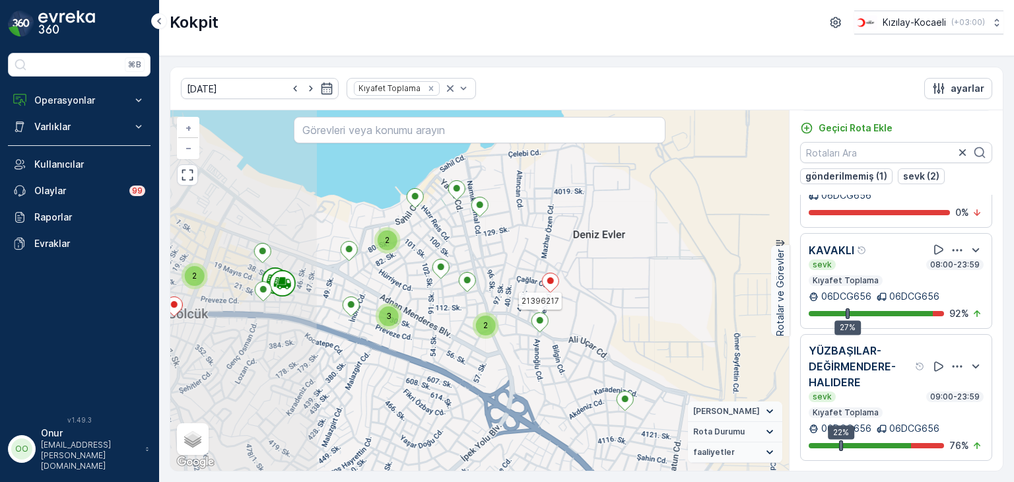
drag, startPoint x: 376, startPoint y: 345, endPoint x: 546, endPoint y: 326, distance: 170.6
click at [546, 326] on icon at bounding box center [539, 322] width 17 height 20
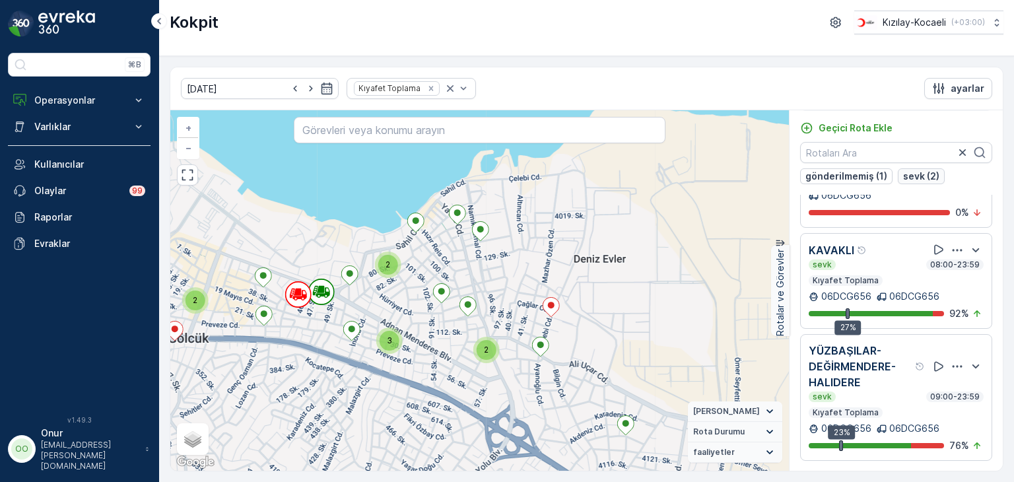
click at [911, 180] on p "sevk (2)" at bounding box center [921, 176] width 36 height 13
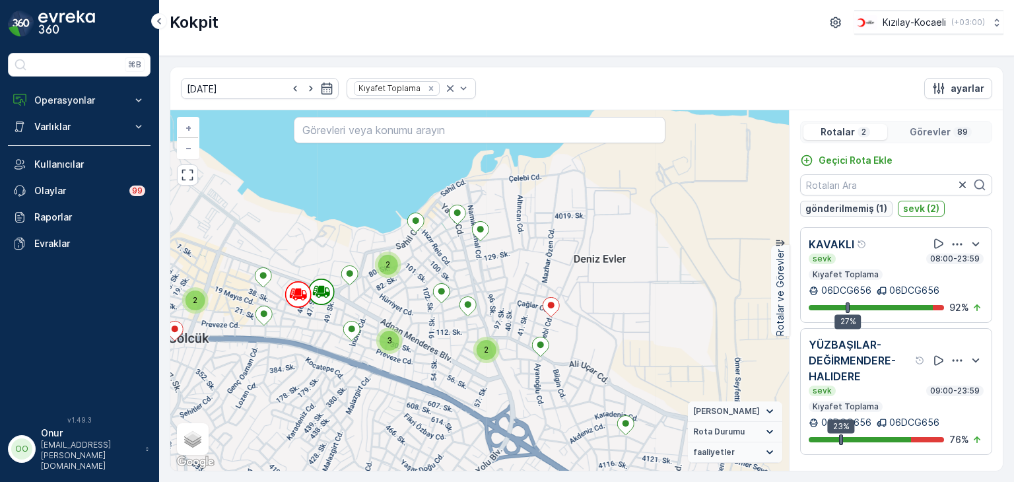
click at [838, 207] on p "gönderilmemiş (1)" at bounding box center [846, 208] width 82 height 13
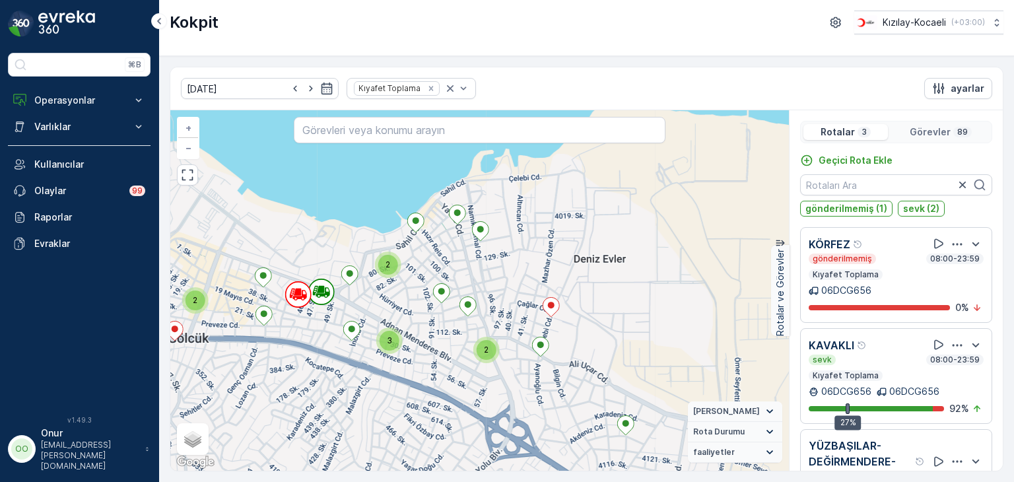
click at [920, 133] on p "Görevler" at bounding box center [929, 131] width 41 height 13
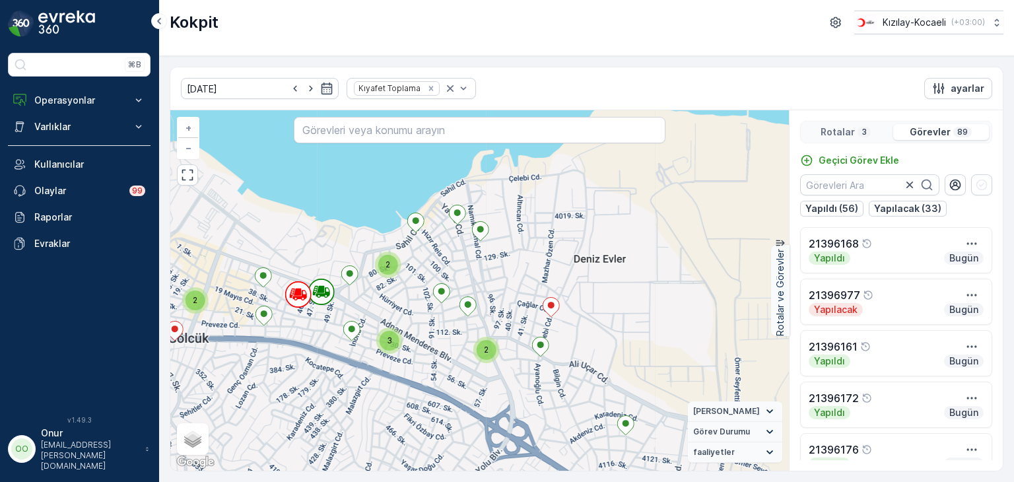
click at [847, 126] on p "Rotalar" at bounding box center [837, 131] width 34 height 13
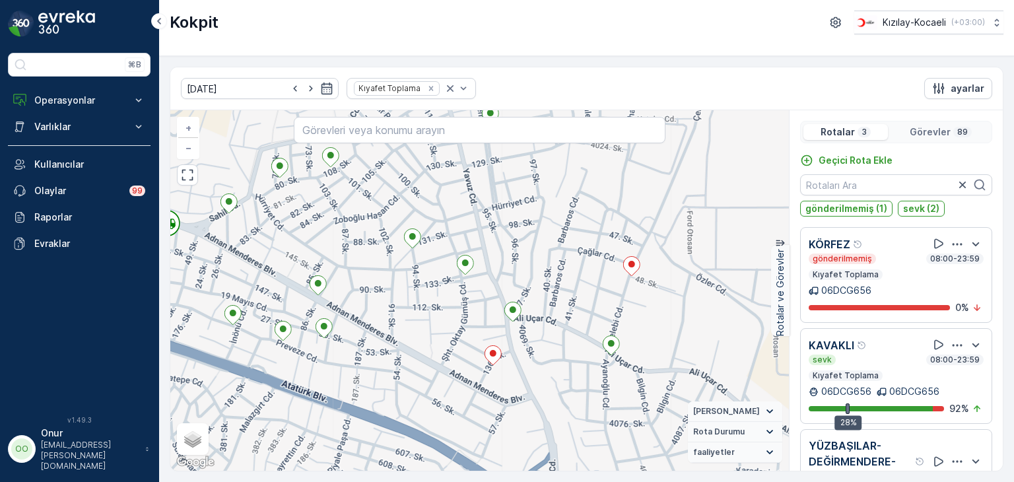
drag, startPoint x: 581, startPoint y: 357, endPoint x: 533, endPoint y: 327, distance: 56.6
click at [533, 327] on div "2 + − Uydu Yol haritası Arazi Karışık Leaflet Klavye kısayolları Harita Veriler…" at bounding box center [479, 290] width 618 height 360
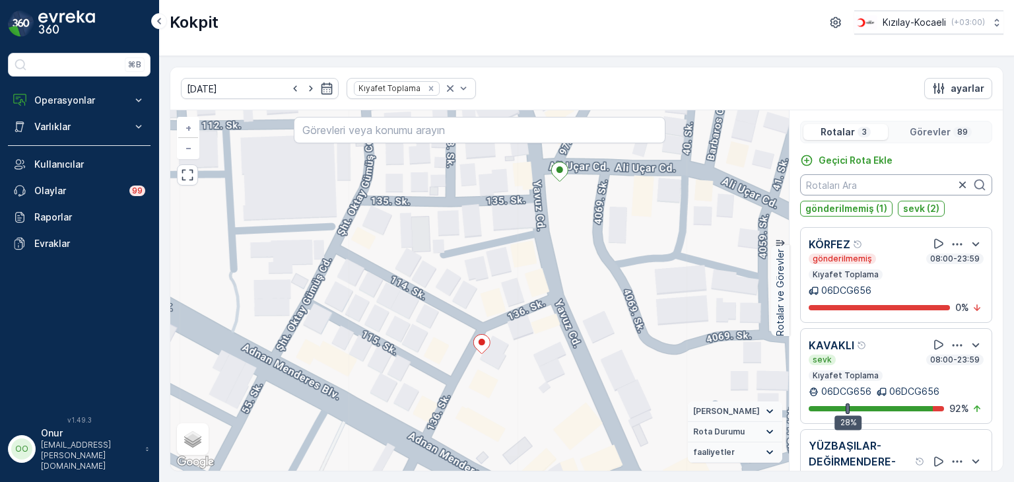
click at [840, 188] on input "text" at bounding box center [896, 184] width 192 height 21
type input "225"
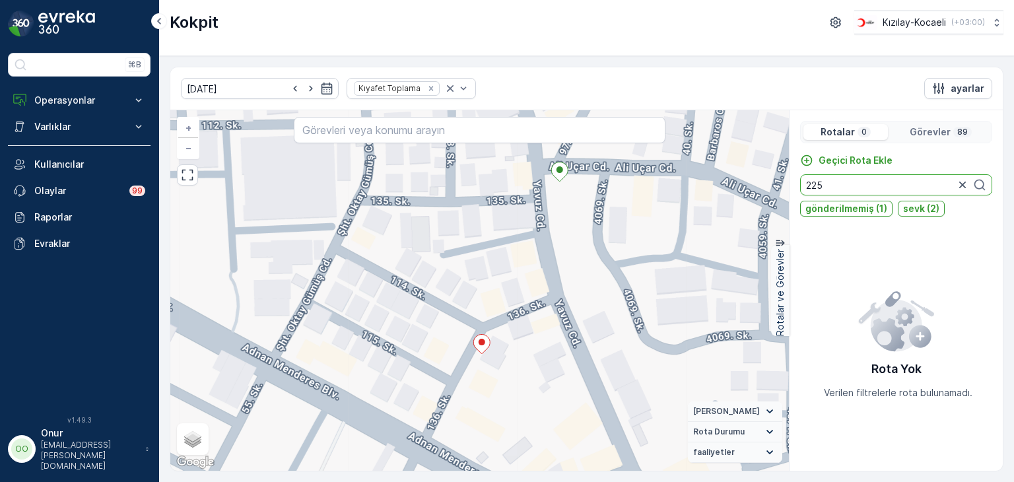
drag, startPoint x: 848, startPoint y: 181, endPoint x: 782, endPoint y: 181, distance: 66.0
click at [782, 181] on div "+ − Uydu Yol haritası Arazi Karışık Leaflet Klavye kısayolları Harita Verileri …" at bounding box center [586, 290] width 832 height 360
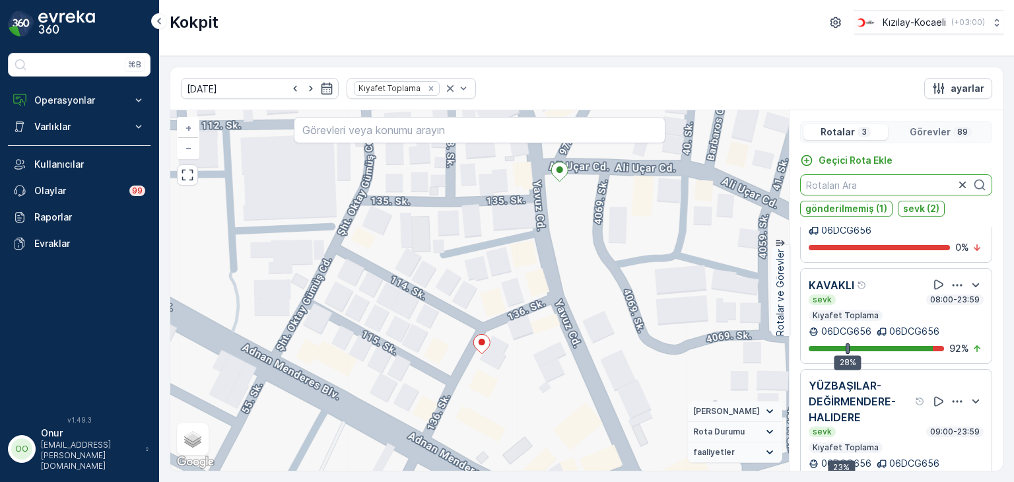
scroll to position [63, 0]
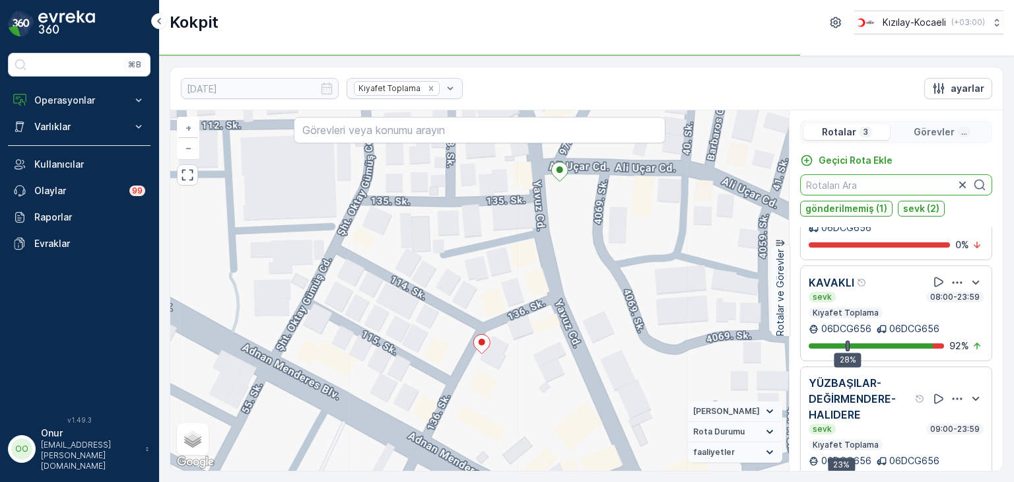
click at [952, 282] on icon "button" at bounding box center [957, 282] width 10 height 2
click at [946, 298] on span "Daha fazla ayrıntı görün" at bounding box center [940, 300] width 105 height 13
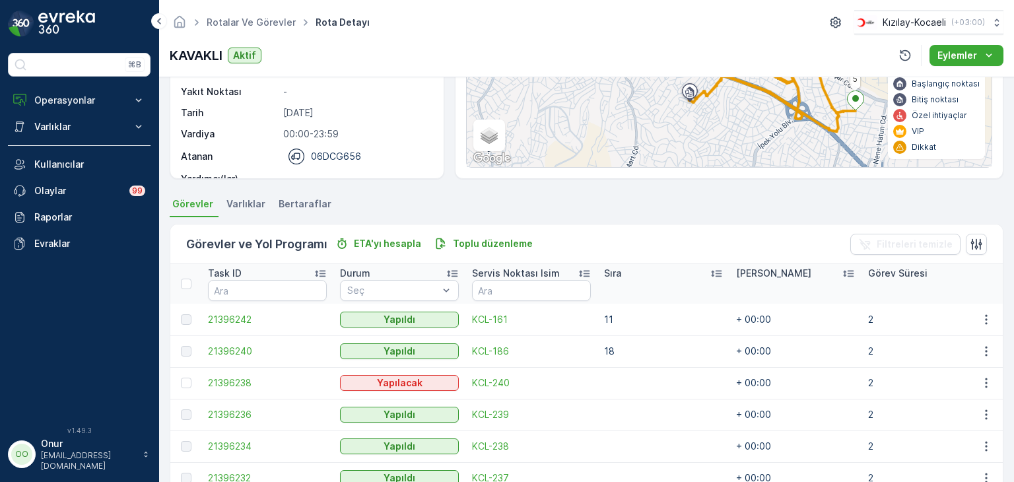
scroll to position [198, 0]
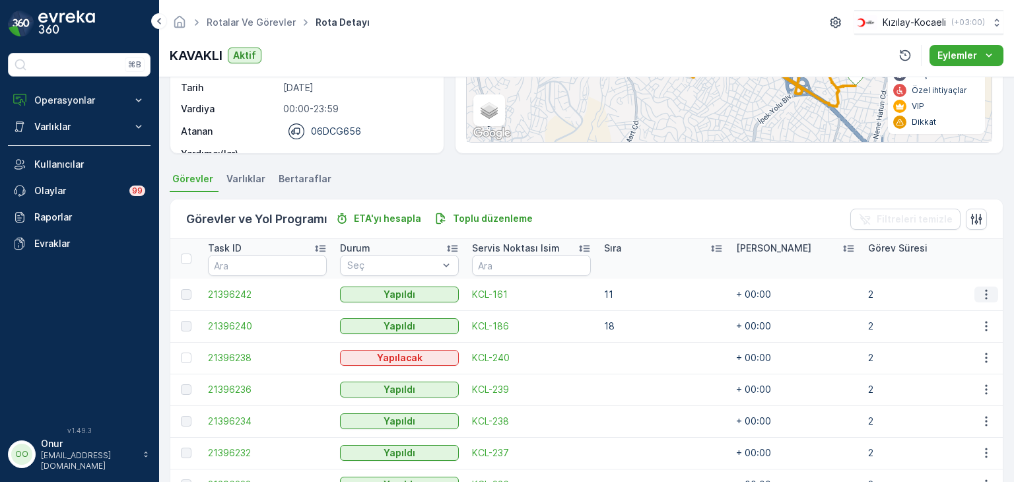
click at [979, 296] on icon "button" at bounding box center [985, 294] width 13 height 13
click at [961, 315] on span "Daha fazla ayrıntı görün" at bounding box center [955, 313] width 105 height 13
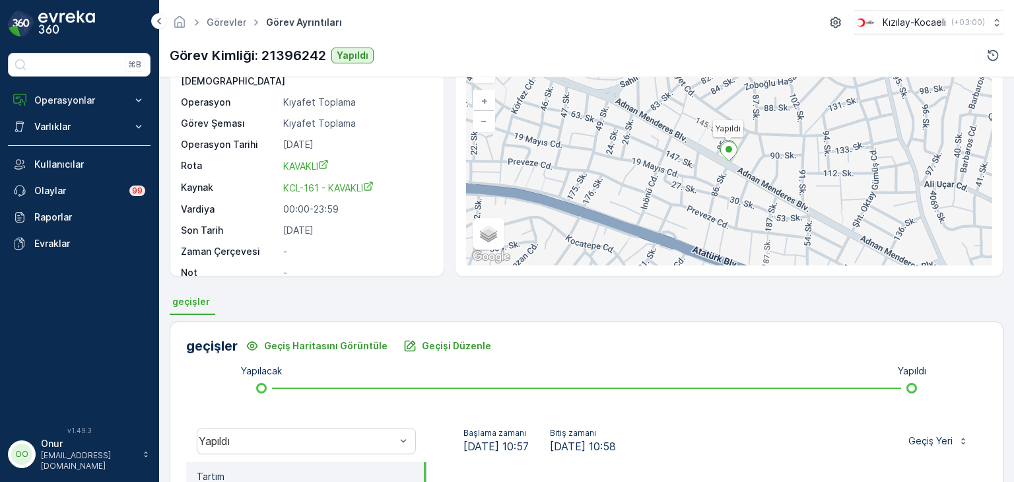
scroll to position [198, 0]
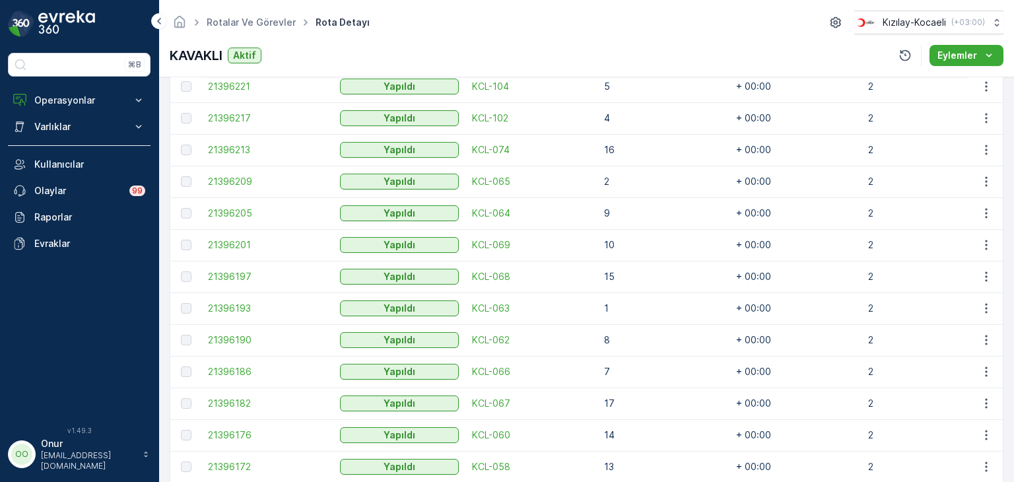
scroll to position [660, 0]
click at [979, 338] on icon "button" at bounding box center [985, 339] width 13 height 13
click at [953, 352] on span "Daha fazla ayrıntı görün" at bounding box center [955, 358] width 105 height 13
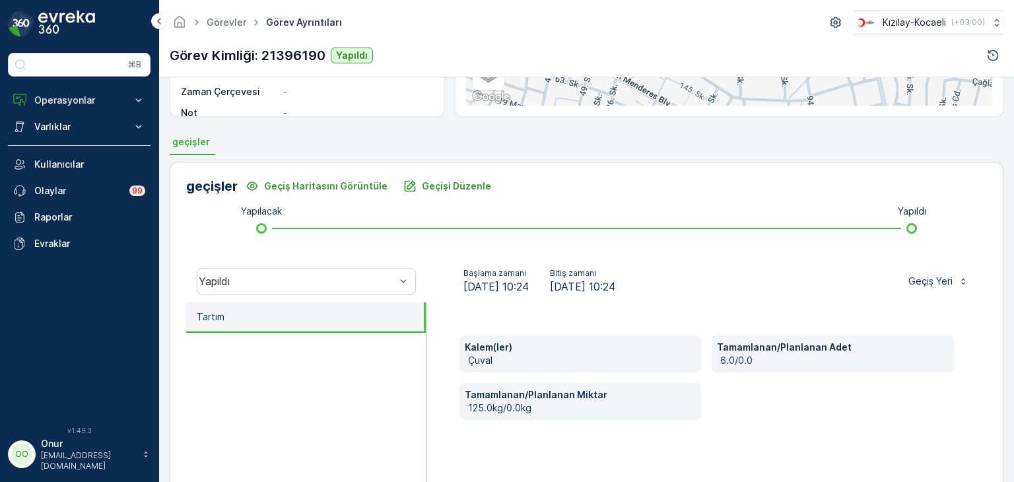
scroll to position [264, 0]
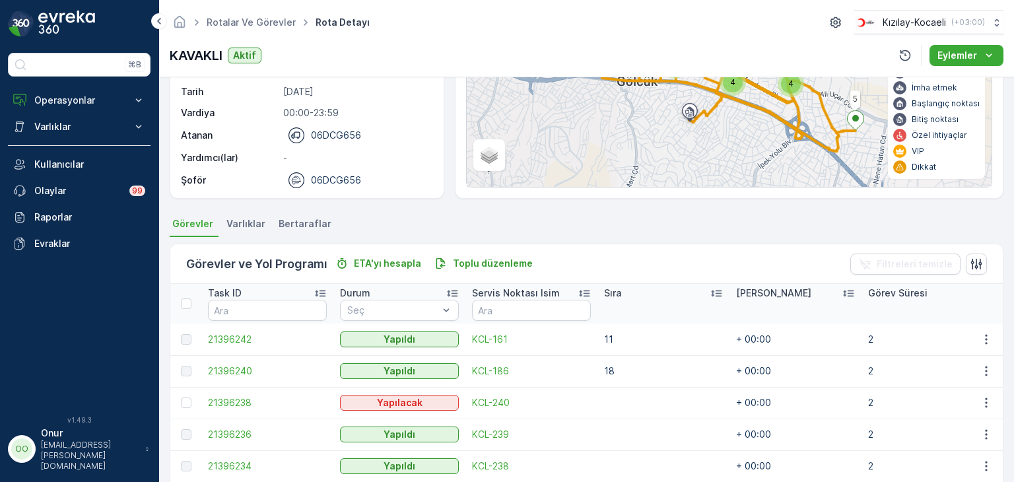
scroll to position [198, 0]
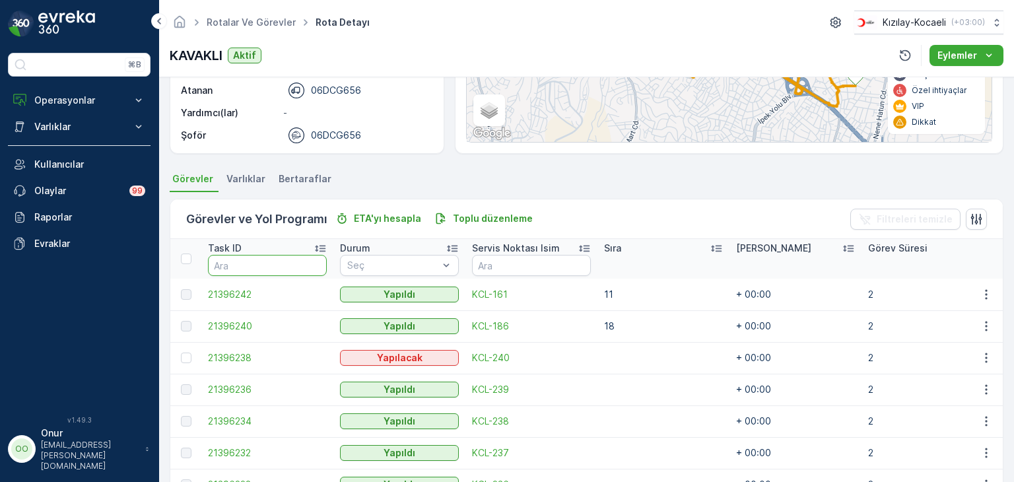
click at [255, 269] on input "text" at bounding box center [267, 265] width 119 height 21
type input "225"
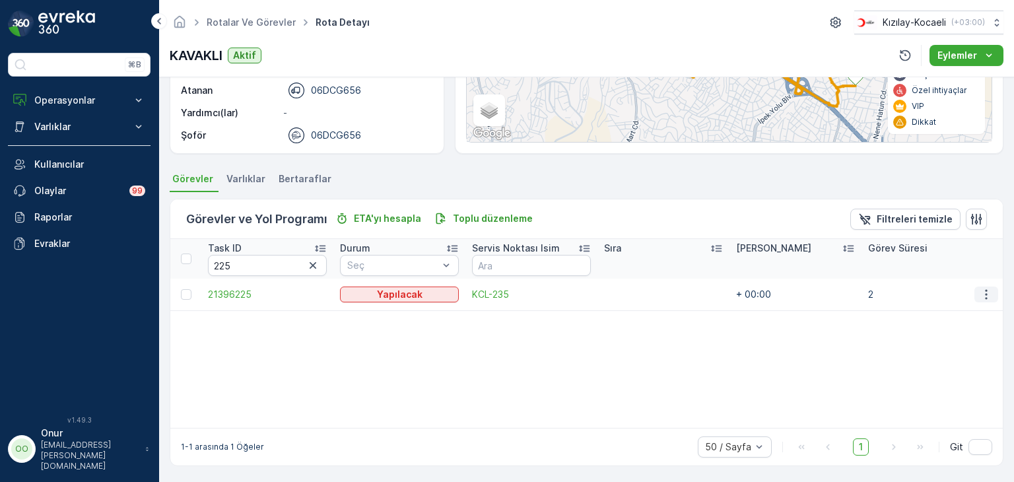
click at [984, 294] on icon "button" at bounding box center [985, 294] width 13 height 13
click at [959, 312] on span "Daha fazla ayrıntı görün" at bounding box center [955, 313] width 105 height 13
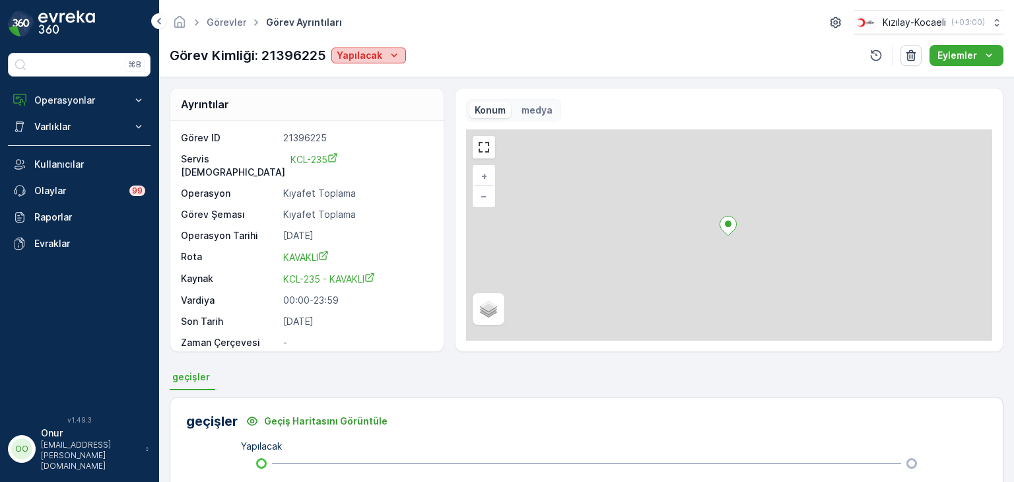
click at [381, 56] on div "Yapılacak" at bounding box center [369, 55] width 64 height 13
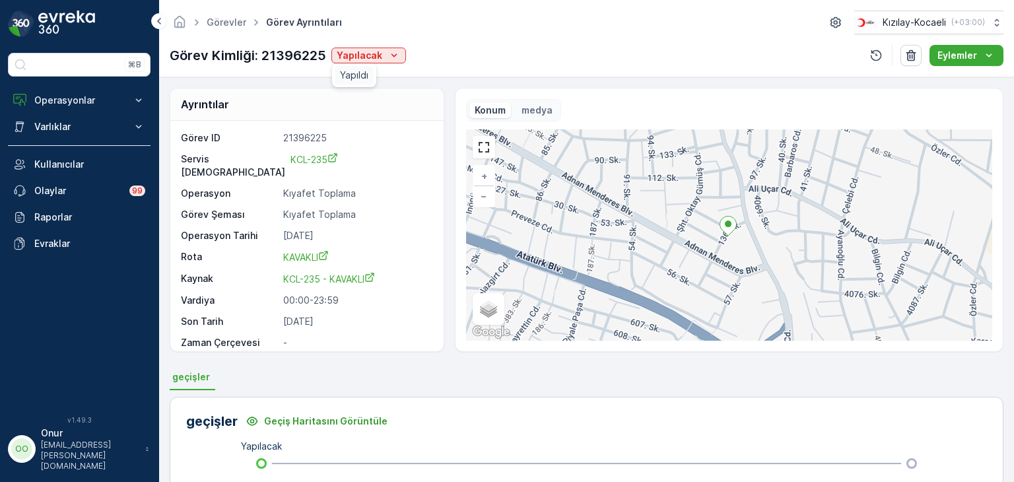
click at [368, 73] on span "Yapıldı" at bounding box center [354, 75] width 28 height 13
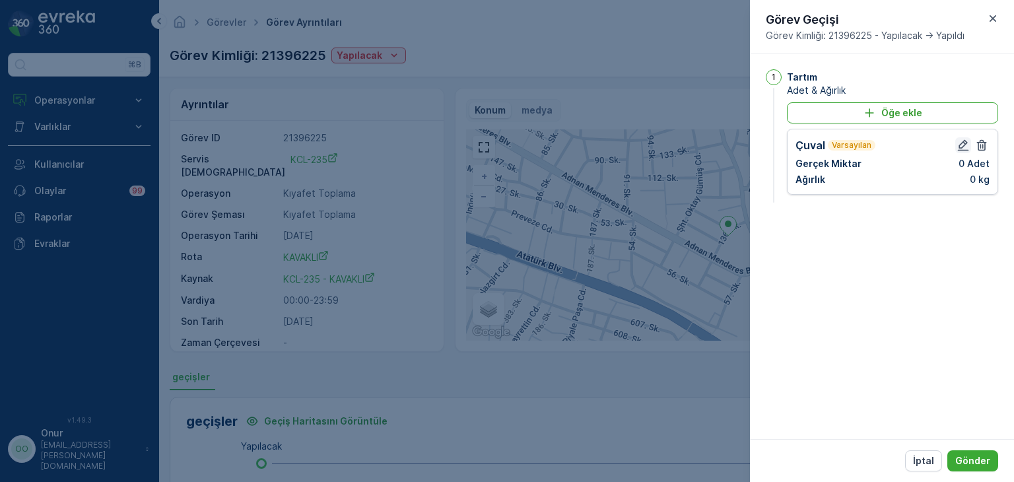
click at [957, 146] on icon "button" at bounding box center [962, 145] width 13 height 13
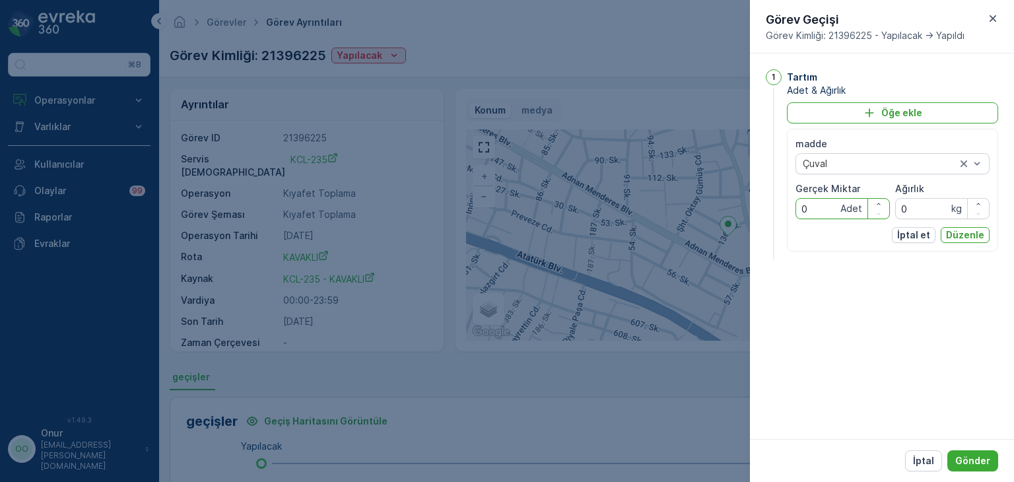
drag, startPoint x: 819, startPoint y: 209, endPoint x: 776, endPoint y: 201, distance: 43.6
click at [776, 201] on div "1 Tartım Adet & Ağırlık Öğe ekle madde Çuval Gerçek Miktar 0 Adet Ağırlık 0 kg …" at bounding box center [882, 165] width 232 height 193
type Miktar "1"
drag, startPoint x: 910, startPoint y: 209, endPoint x: 895, endPoint y: 207, distance: 15.4
click at [895, 207] on input "0" at bounding box center [942, 208] width 94 height 21
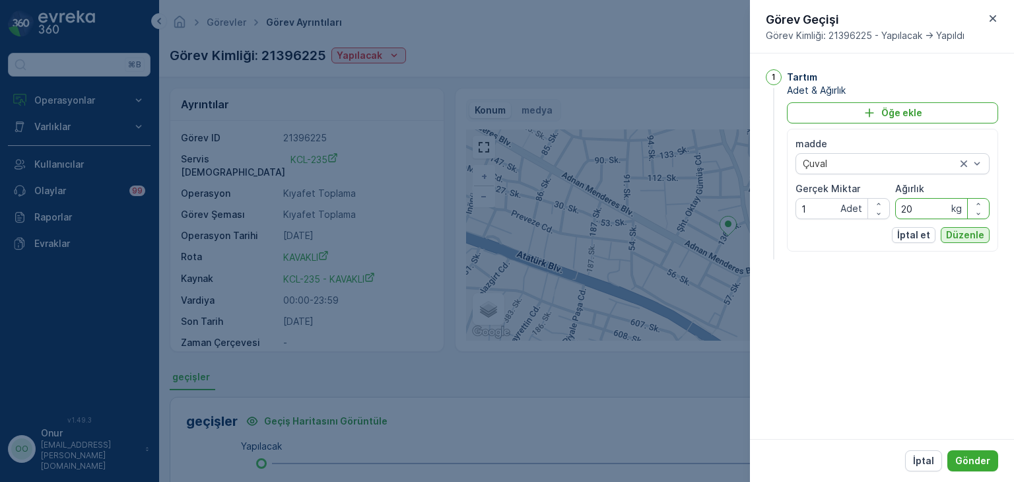
type input "20"
click at [953, 230] on p "Düzenle" at bounding box center [965, 234] width 38 height 13
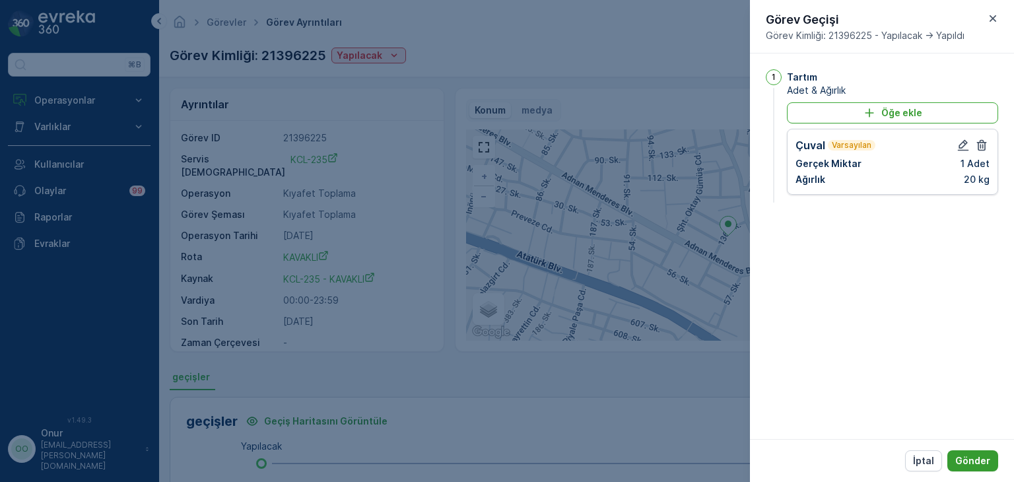
click at [969, 454] on p "Gönder" at bounding box center [972, 460] width 35 height 13
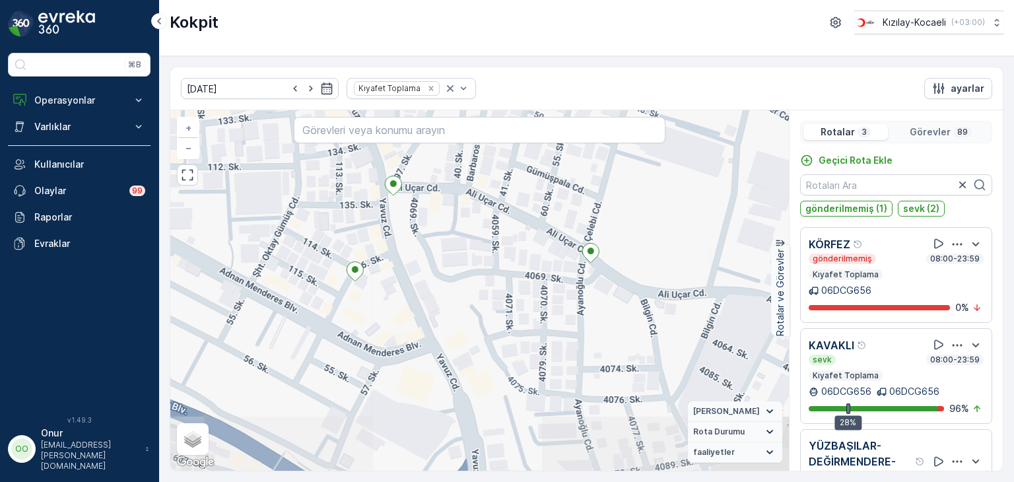
scroll to position [63, 0]
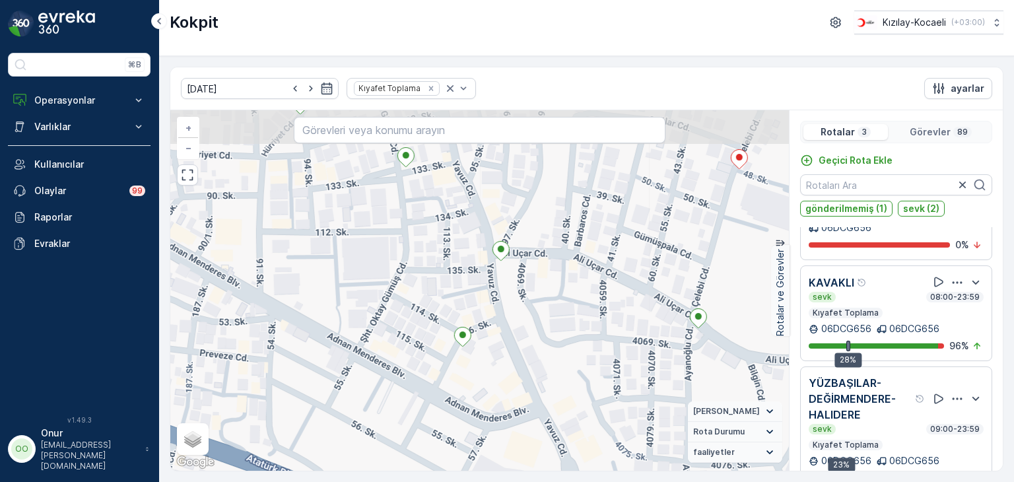
drag, startPoint x: 605, startPoint y: 255, endPoint x: 368, endPoint y: 363, distance: 261.1
click at [368, 363] on div "+ − Uydu Yol haritası Arazi Karışık Leaflet Klavye kısayolları Harita Verileri …" at bounding box center [479, 290] width 618 height 360
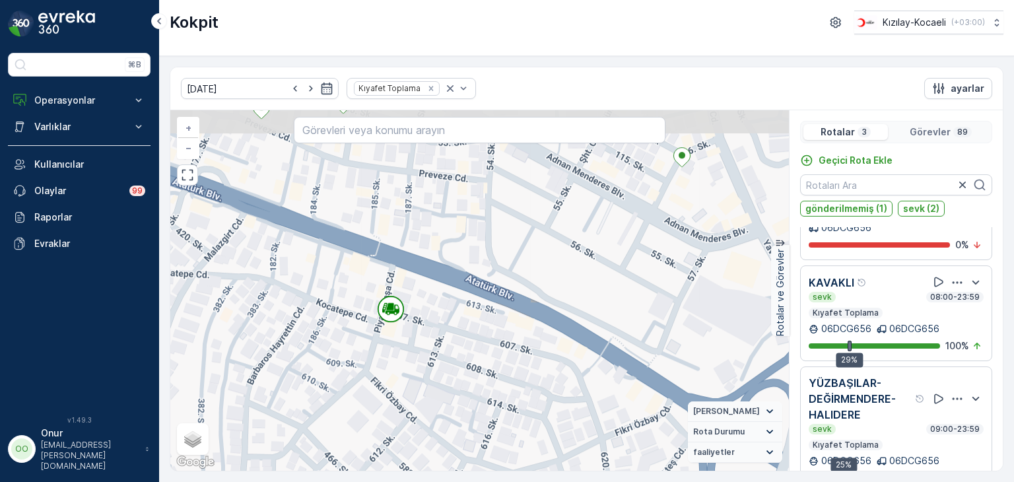
drag, startPoint x: 480, startPoint y: 241, endPoint x: 420, endPoint y: 379, distance: 151.3
click at [420, 379] on div "+ − Uydu Yol haritası Arazi Karışık Leaflet Klavye kısayolları Harita Verileri …" at bounding box center [479, 290] width 618 height 360
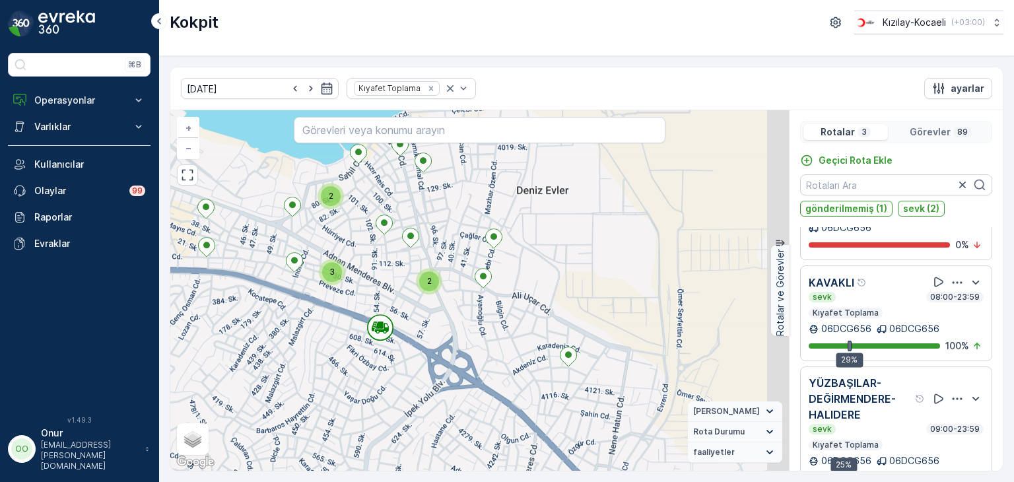
drag, startPoint x: 574, startPoint y: 331, endPoint x: 475, endPoint y: 329, distance: 99.7
click at [475, 329] on div "2 2 3 2 2 3 2 2 2 3 3 2 2 2 3 + − Uydu Yol haritası Arazi Karışık Leaflet Klavy…" at bounding box center [479, 290] width 618 height 360
